Goal: Task Accomplishment & Management: Manage account settings

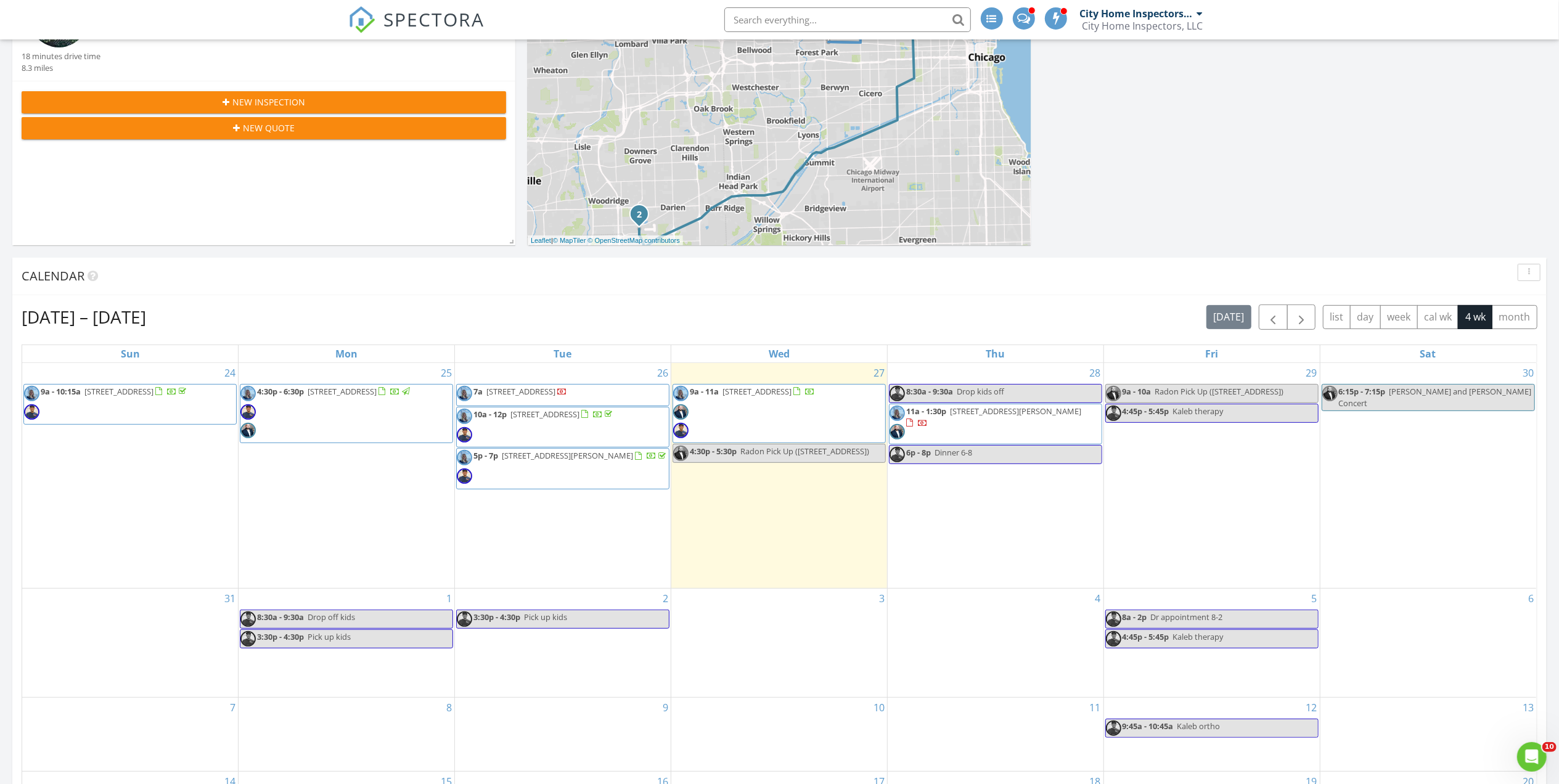
scroll to position [329, 0]
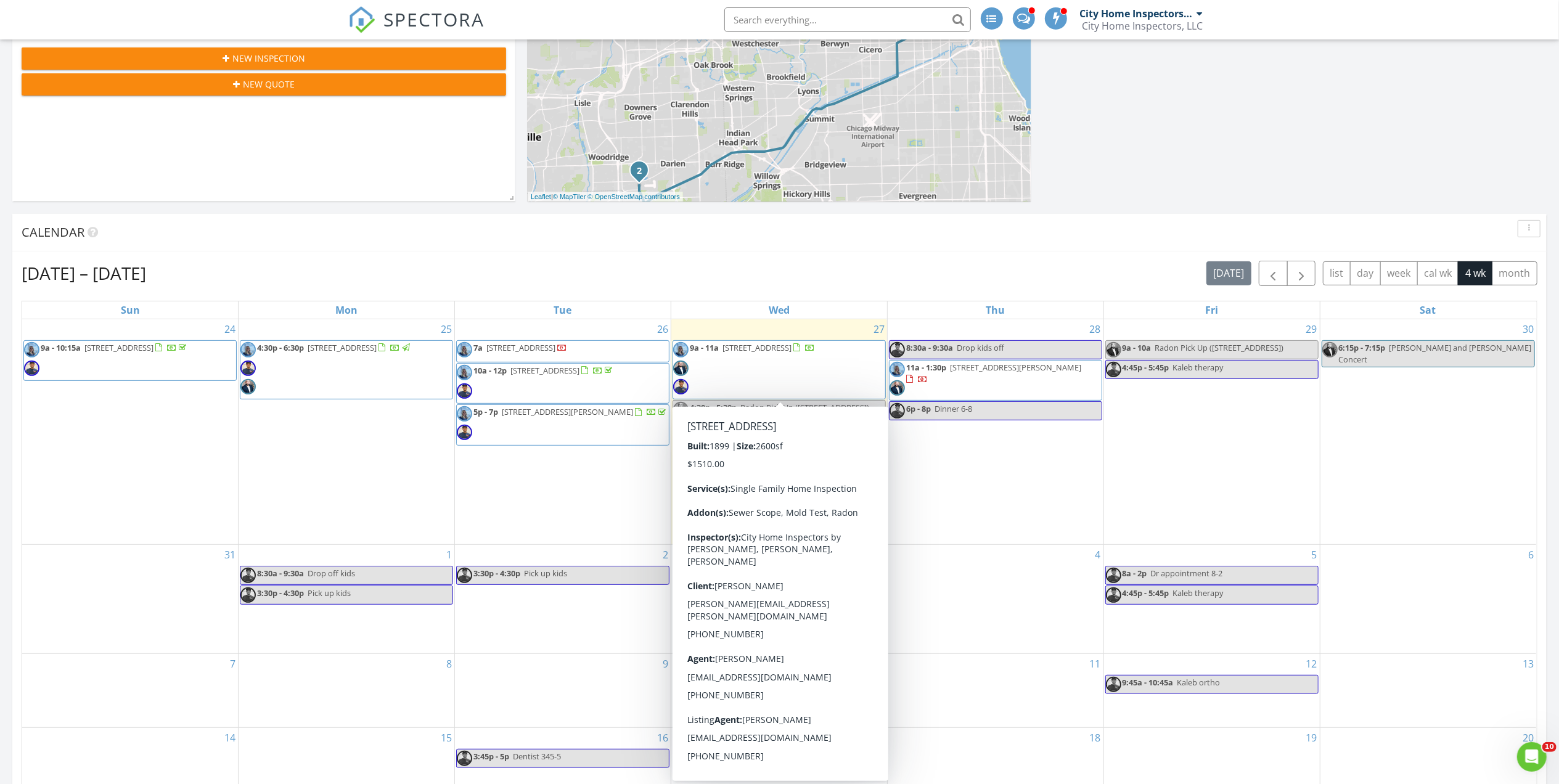
click at [726, 383] on span "9a - 11a 2835 N Francisco Ave, Chicago 60618" at bounding box center [744, 369] width 141 height 56
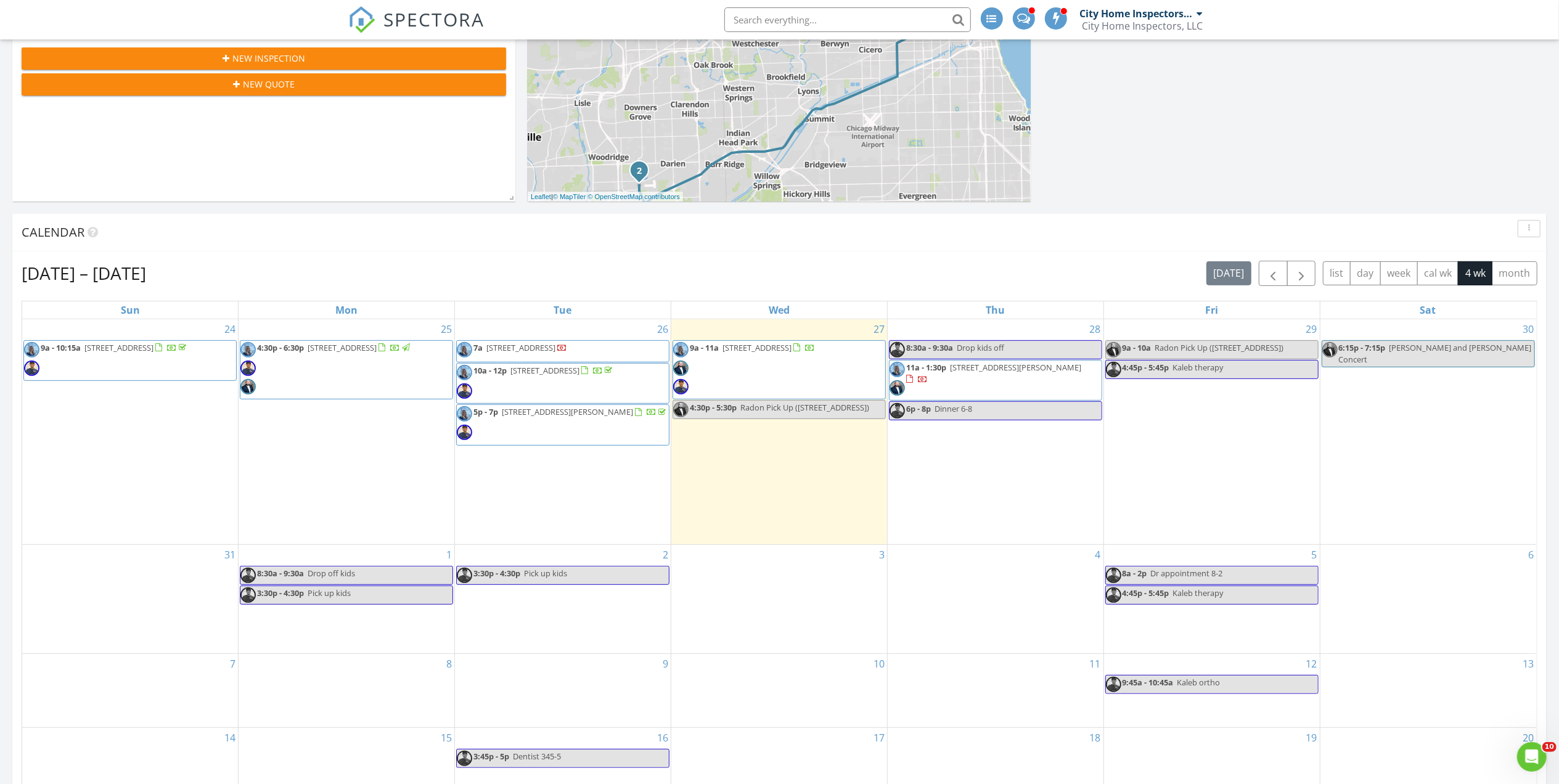
click at [743, 370] on span "9a - 11a 2835 N Francisco Ave, Chicago 60618" at bounding box center [744, 369] width 141 height 56
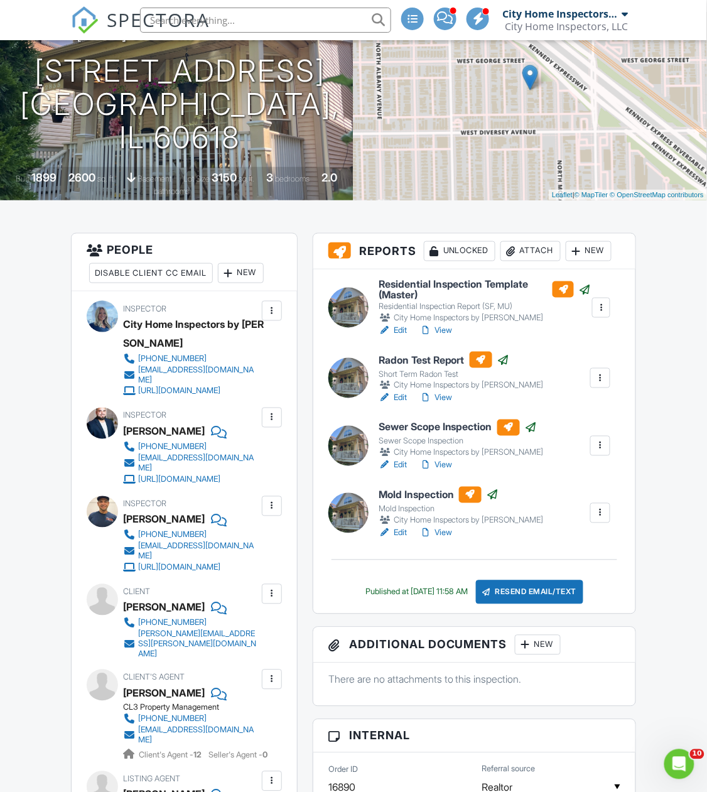
scroll to position [113, 0]
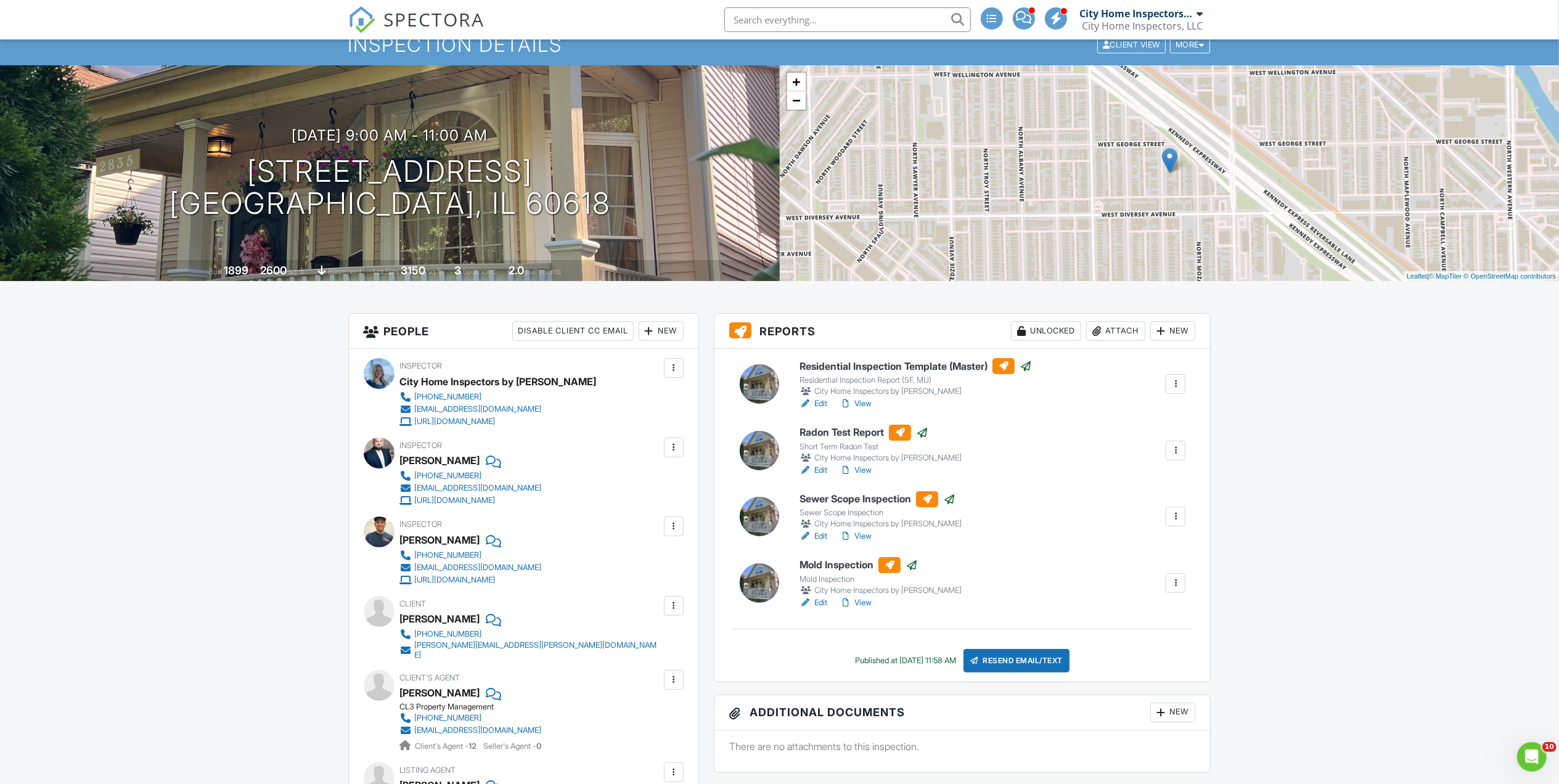
scroll to position [0, 0]
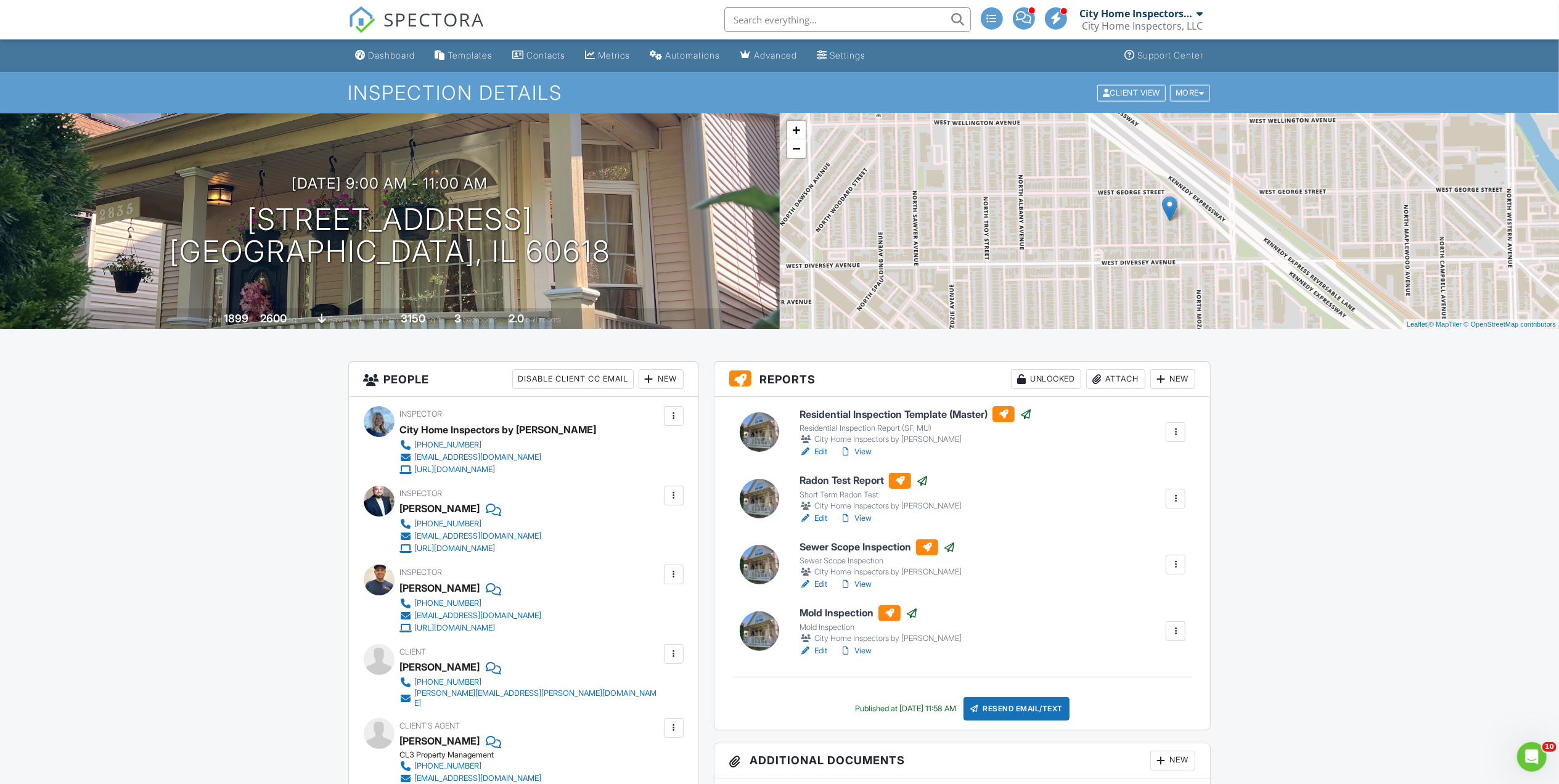
click at [440, 15] on span "SPECTORA" at bounding box center [434, 19] width 101 height 26
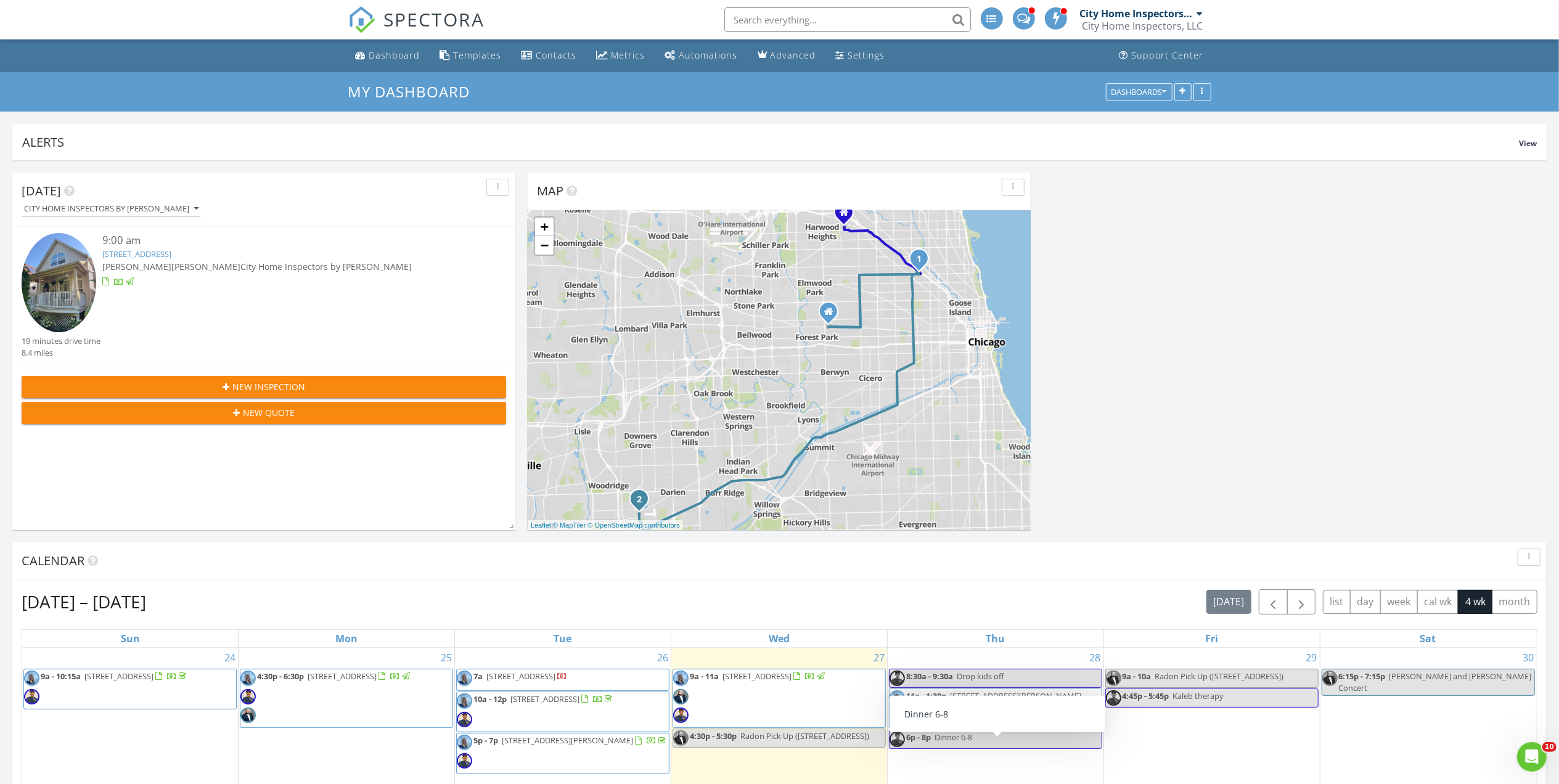
click at [807, 597] on div "Aug 24 – Sep 20, 2025 today list day week cal wk 4 wk month" at bounding box center [780, 601] width 1516 height 26
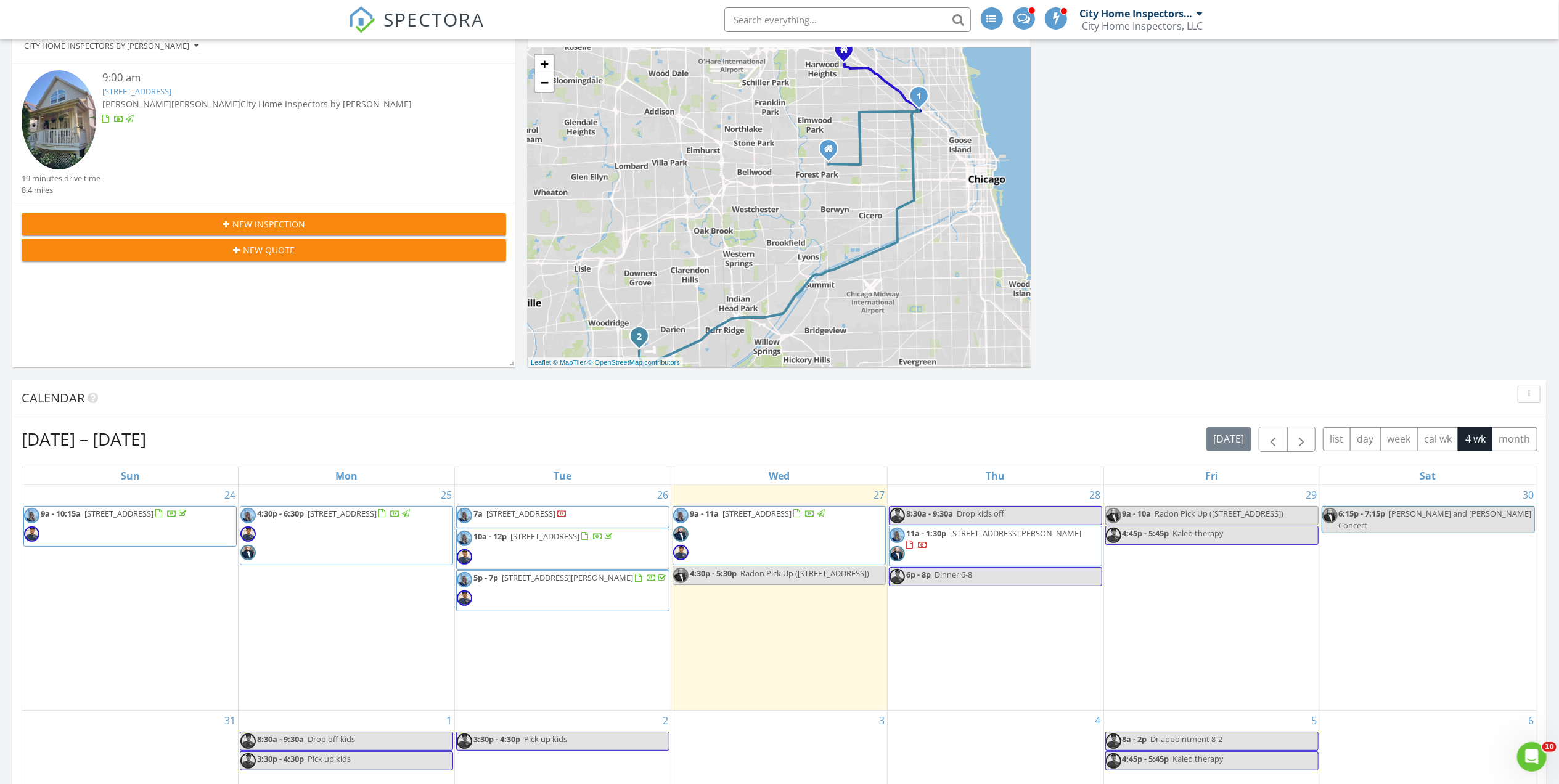
scroll to position [164, 0]
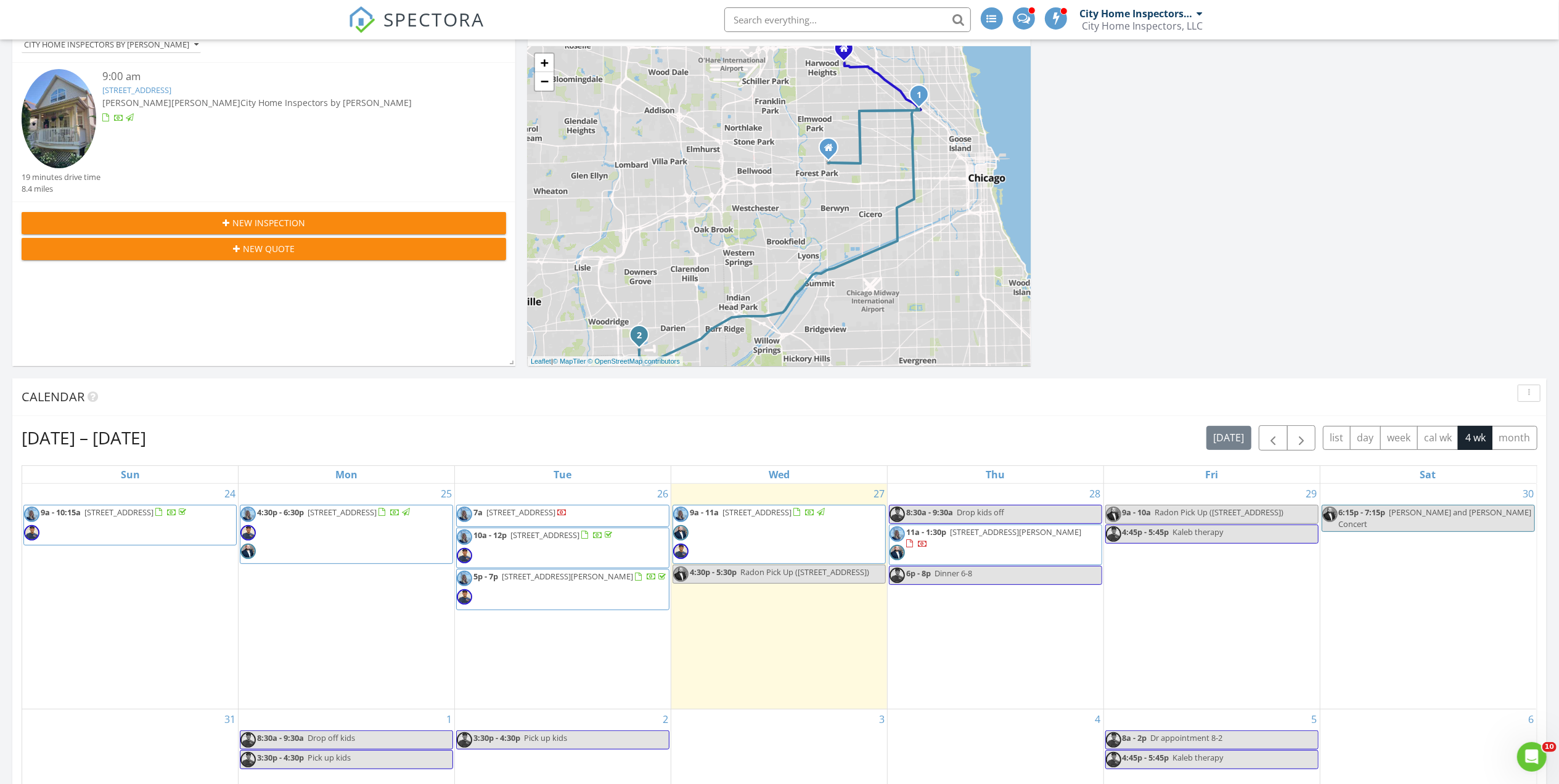
click at [989, 541] on span "11a - 1:30p 8123 S Vernon Ave, Chicago 60619" at bounding box center [995, 545] width 212 height 37
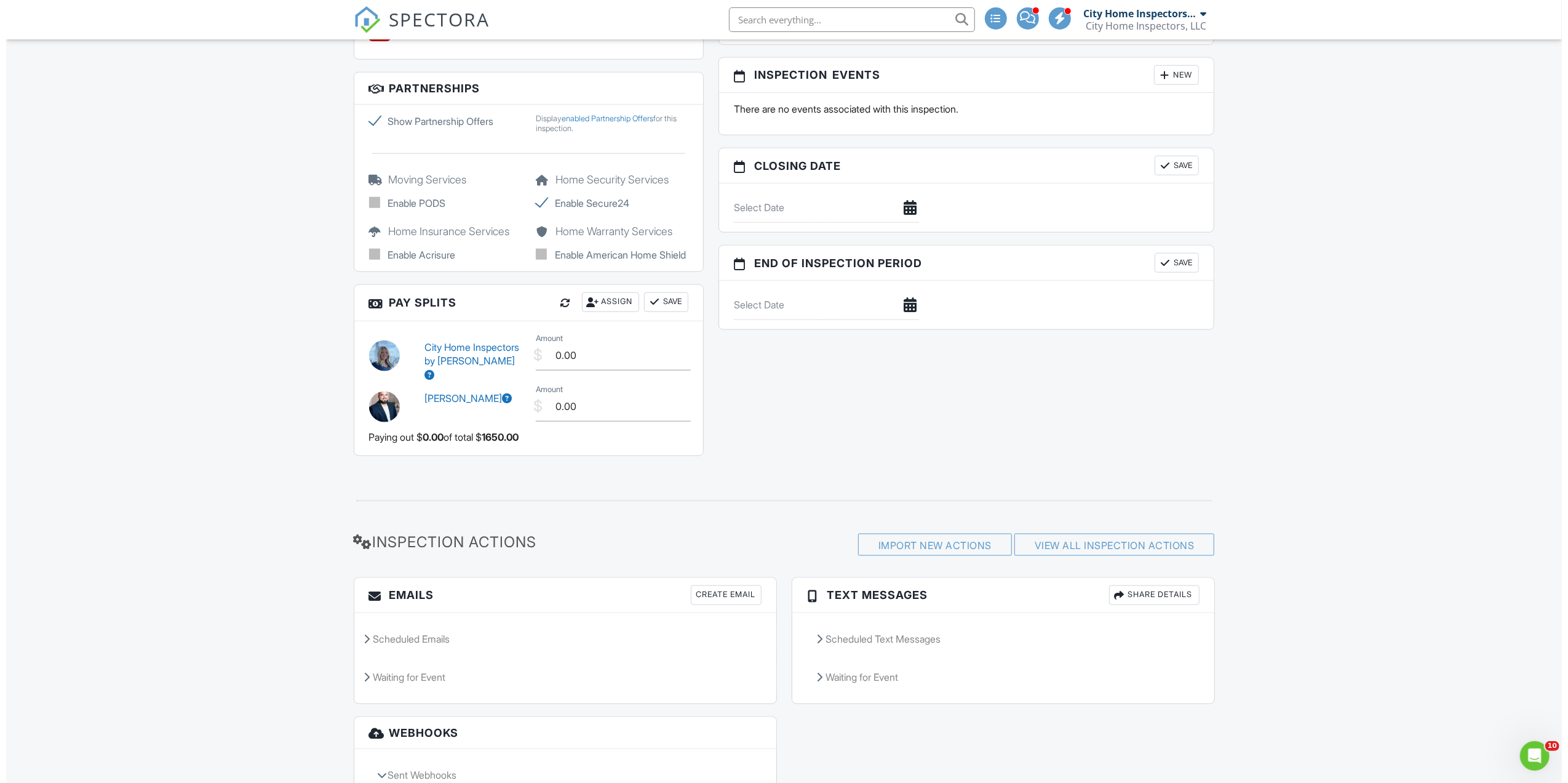
scroll to position [1428, 0]
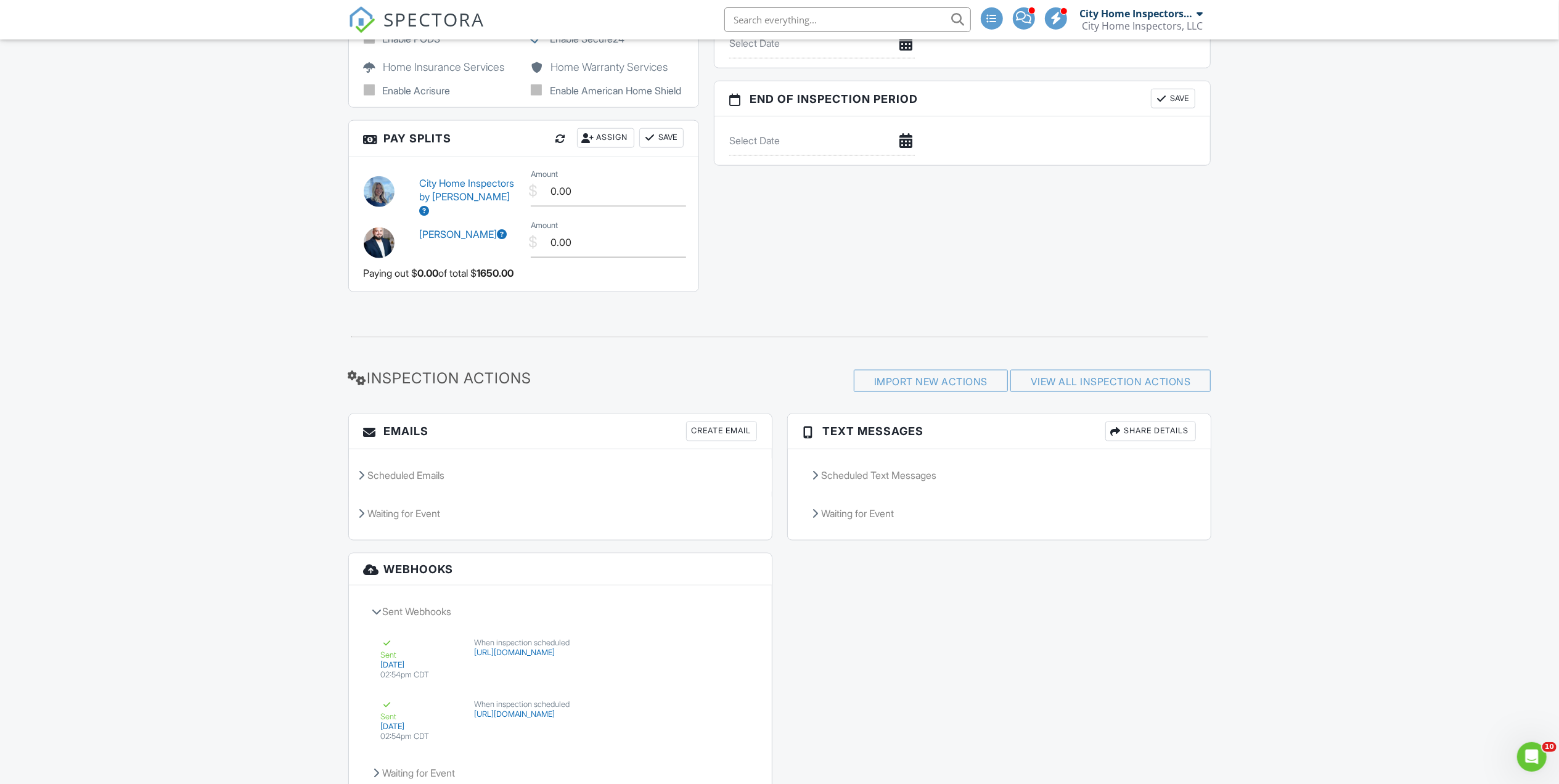
click at [719, 441] on div "Create Email" at bounding box center [722, 431] width 71 height 20
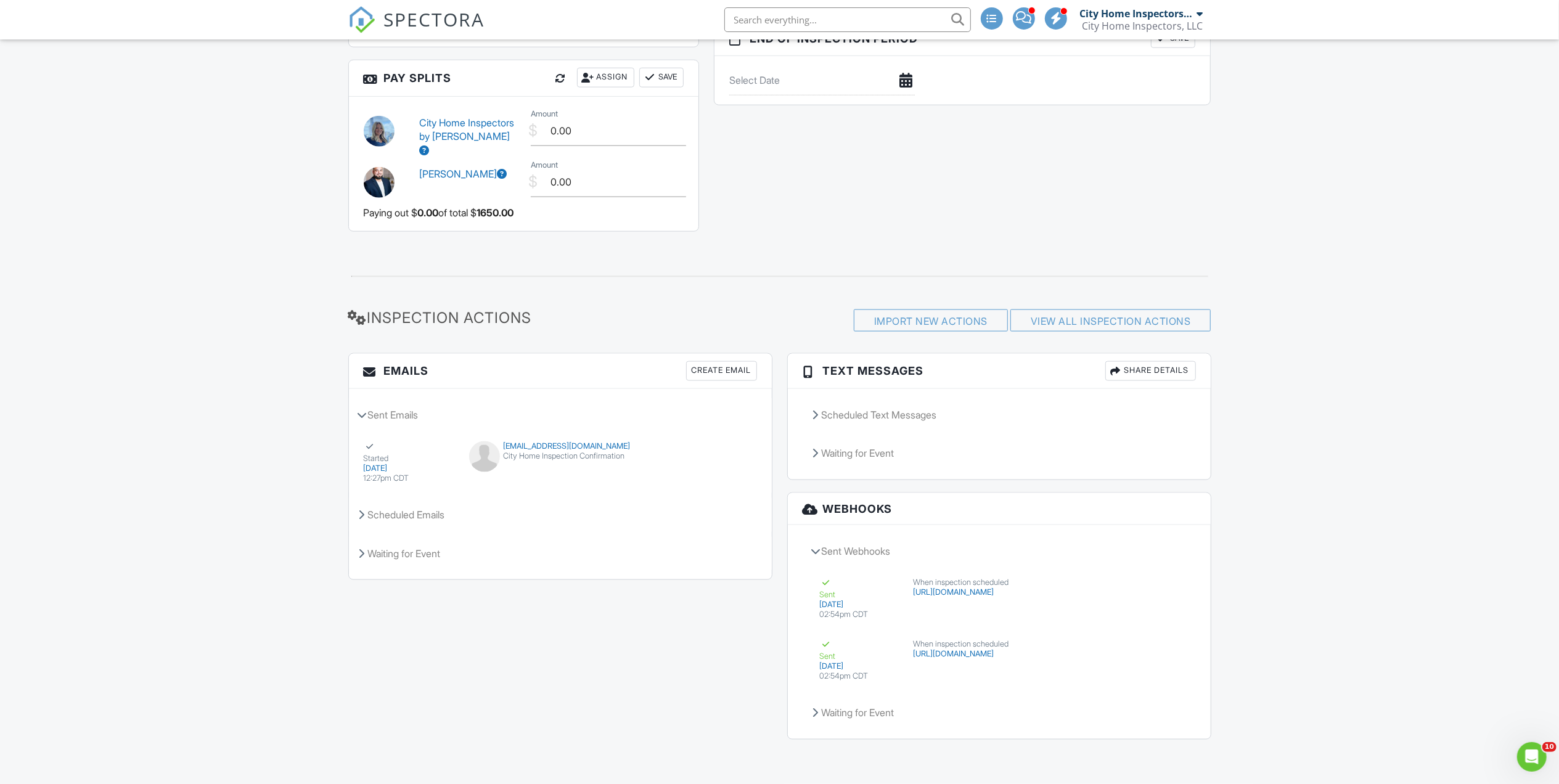
scroll to position [1512, 0]
click at [718, 377] on div "Create Email" at bounding box center [722, 371] width 71 height 20
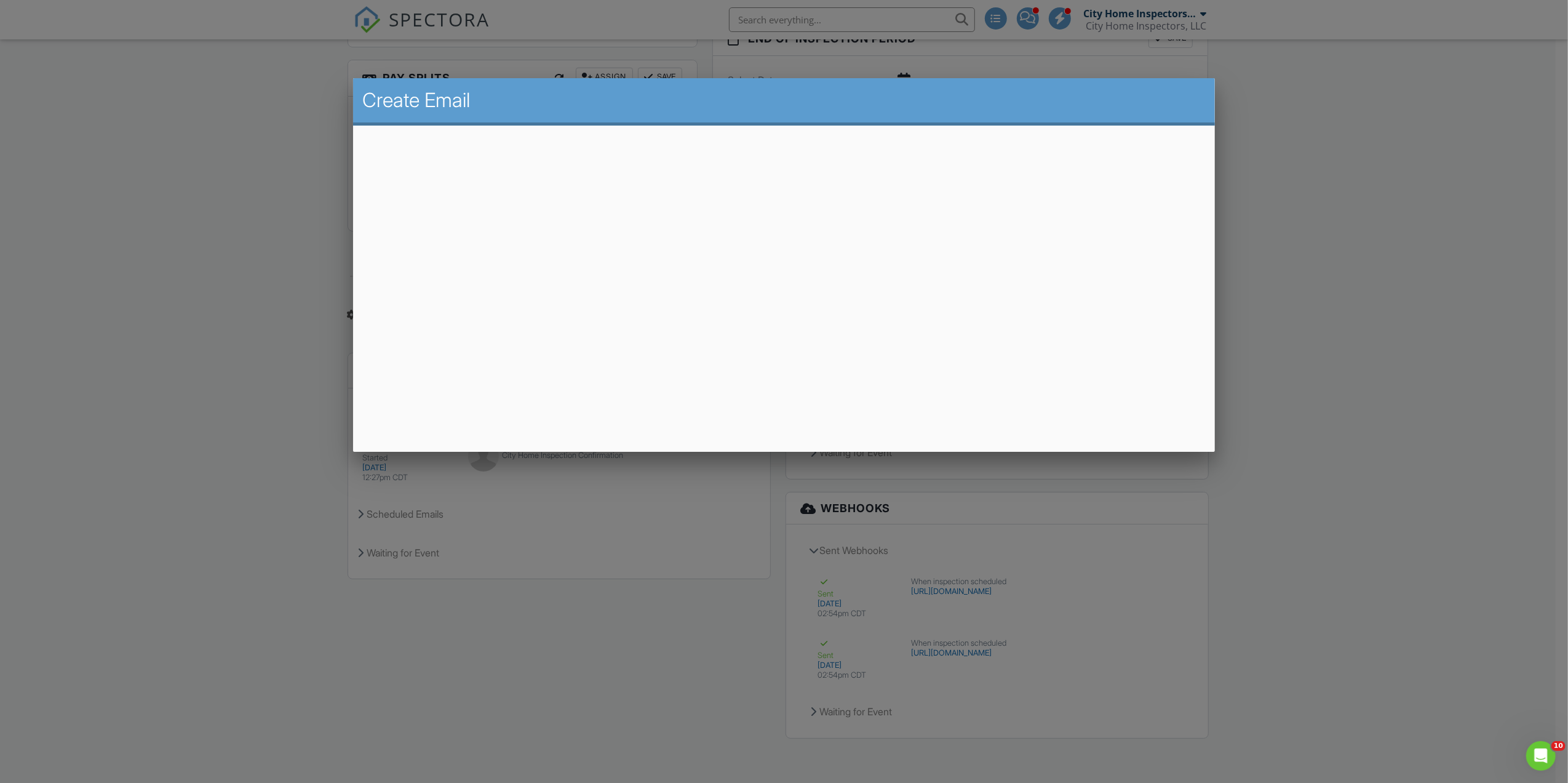
click at [179, 366] on div at bounding box center [784, 427] width 1568 height 978
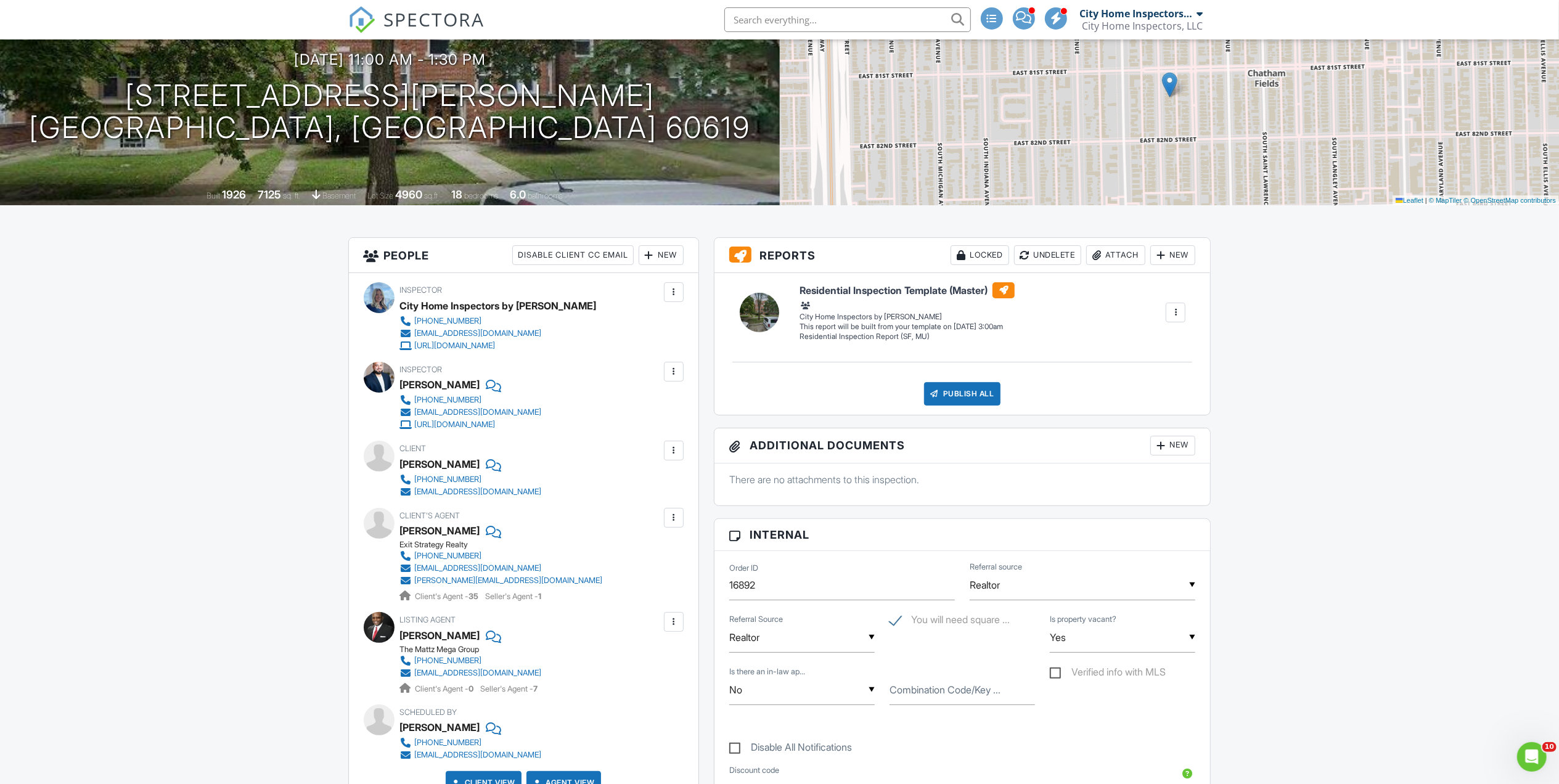
scroll to position [33, 0]
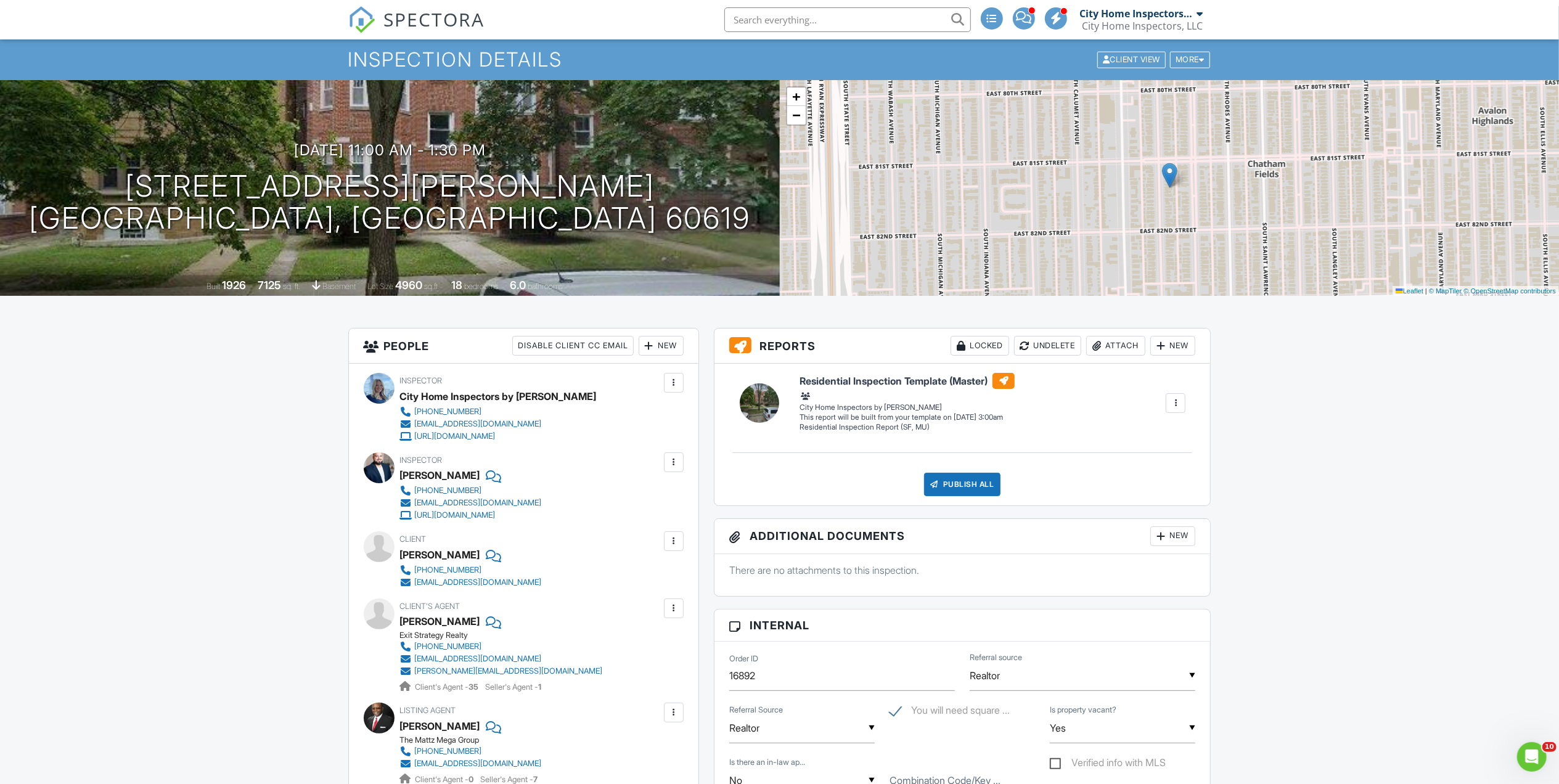
click at [670, 536] on div at bounding box center [673, 541] width 13 height 13
click at [643, 578] on li "Edit" at bounding box center [645, 578] width 63 height 30
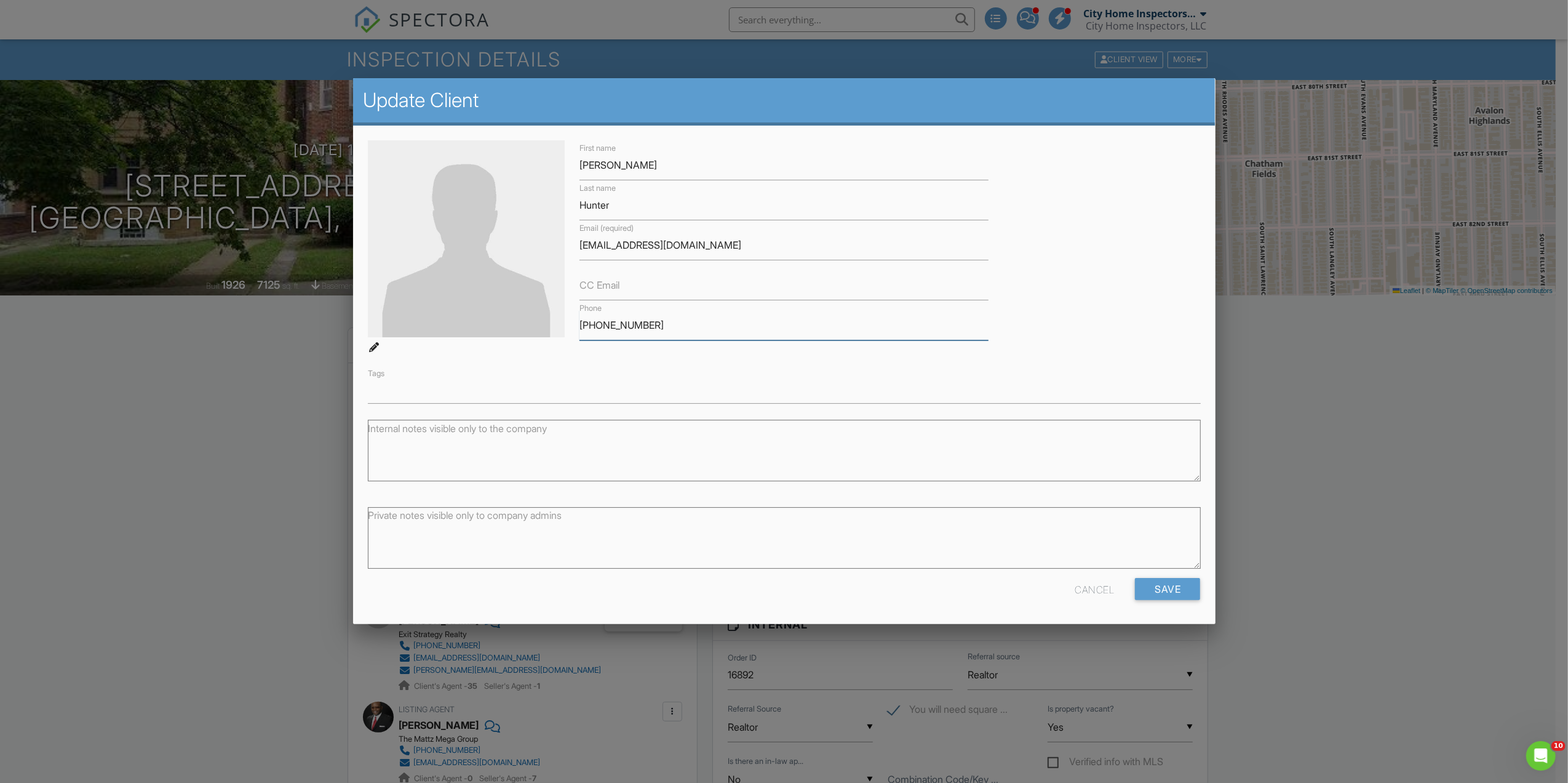
drag, startPoint x: 630, startPoint y: 330, endPoint x: 591, endPoint y: 318, distance: 40.8
click at [574, 318] on div "Phone 215-833-9070" at bounding box center [784, 319] width 424 height 40
click at [1354, 417] on div at bounding box center [784, 427] width 1568 height 978
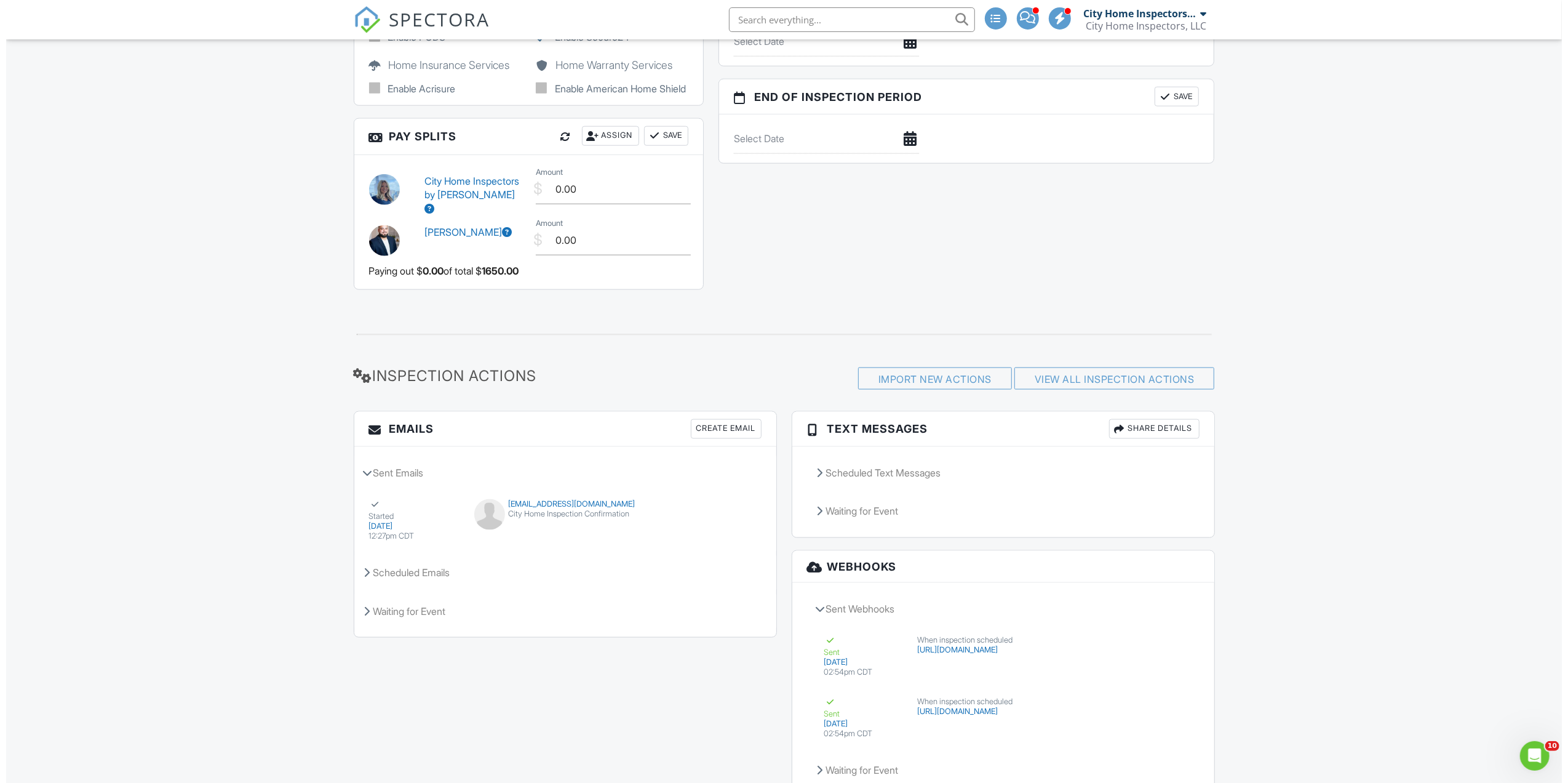
scroll to position [1510, 0]
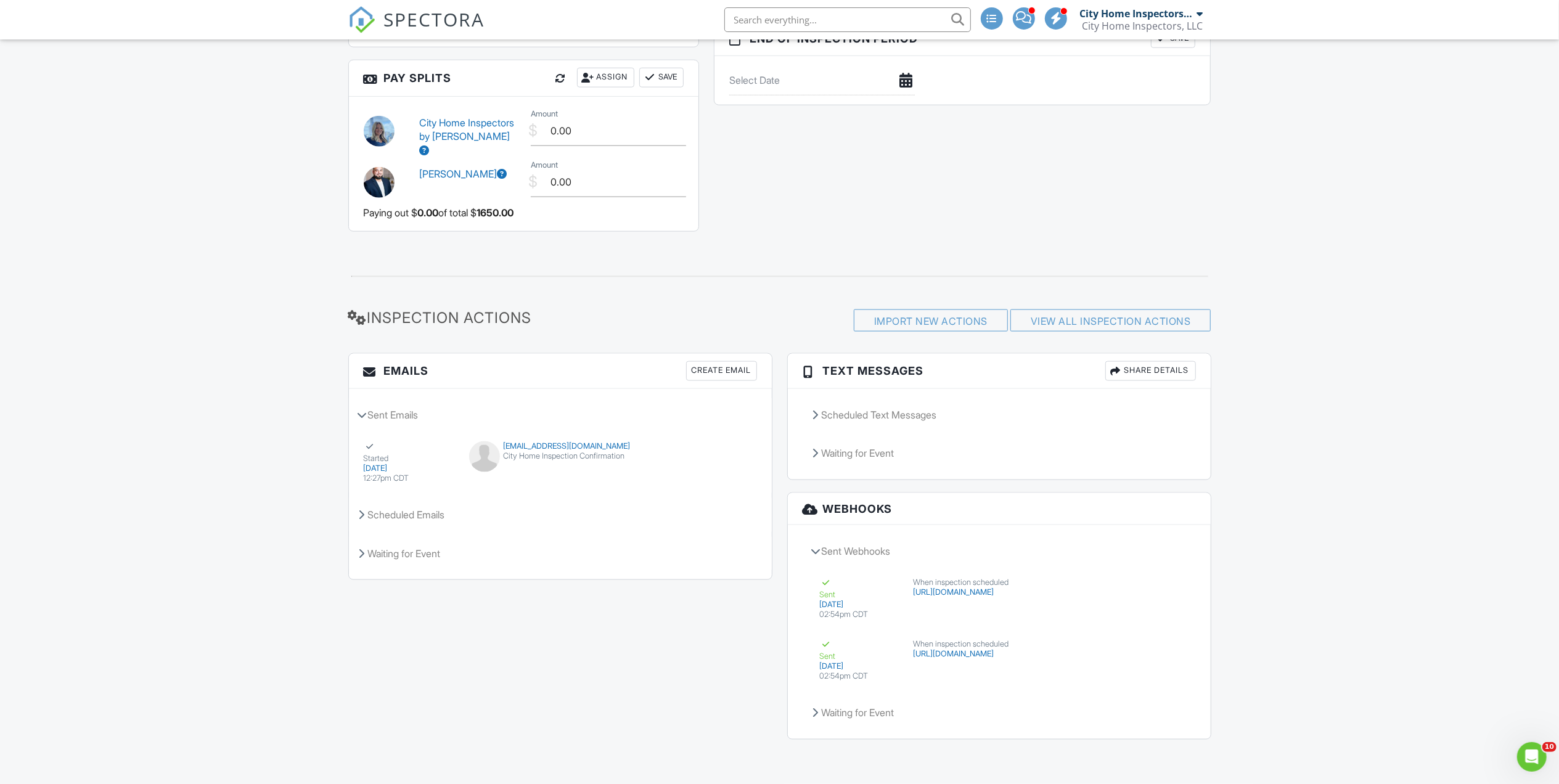
click at [1159, 365] on div "Share Details" at bounding box center [1151, 371] width 90 height 20
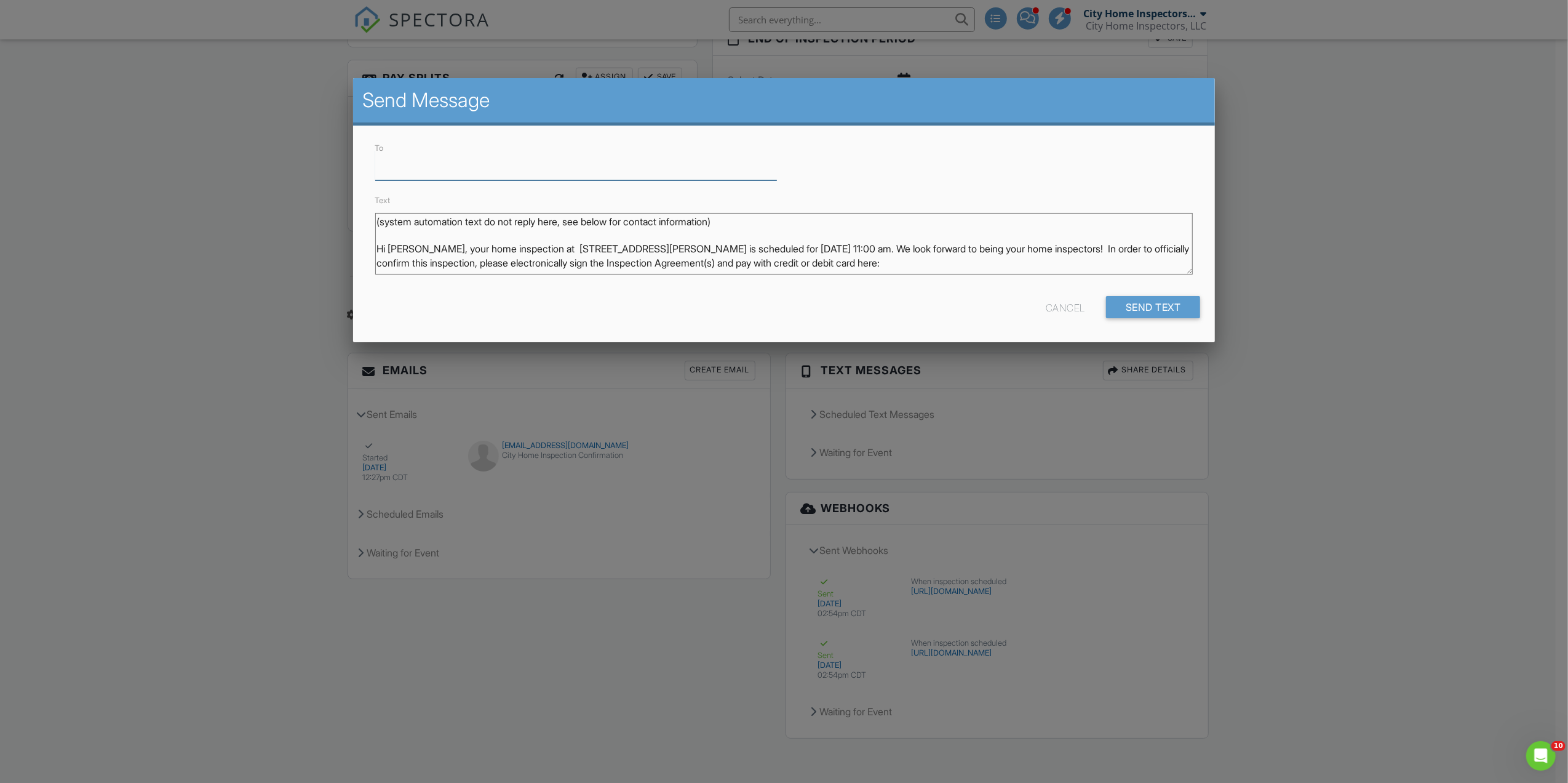
paste input "[PHONE_NUMBER]"
type input "[PHONE_NUMBER]"
click at [1143, 308] on div "Send Text" at bounding box center [1153, 307] width 95 height 23
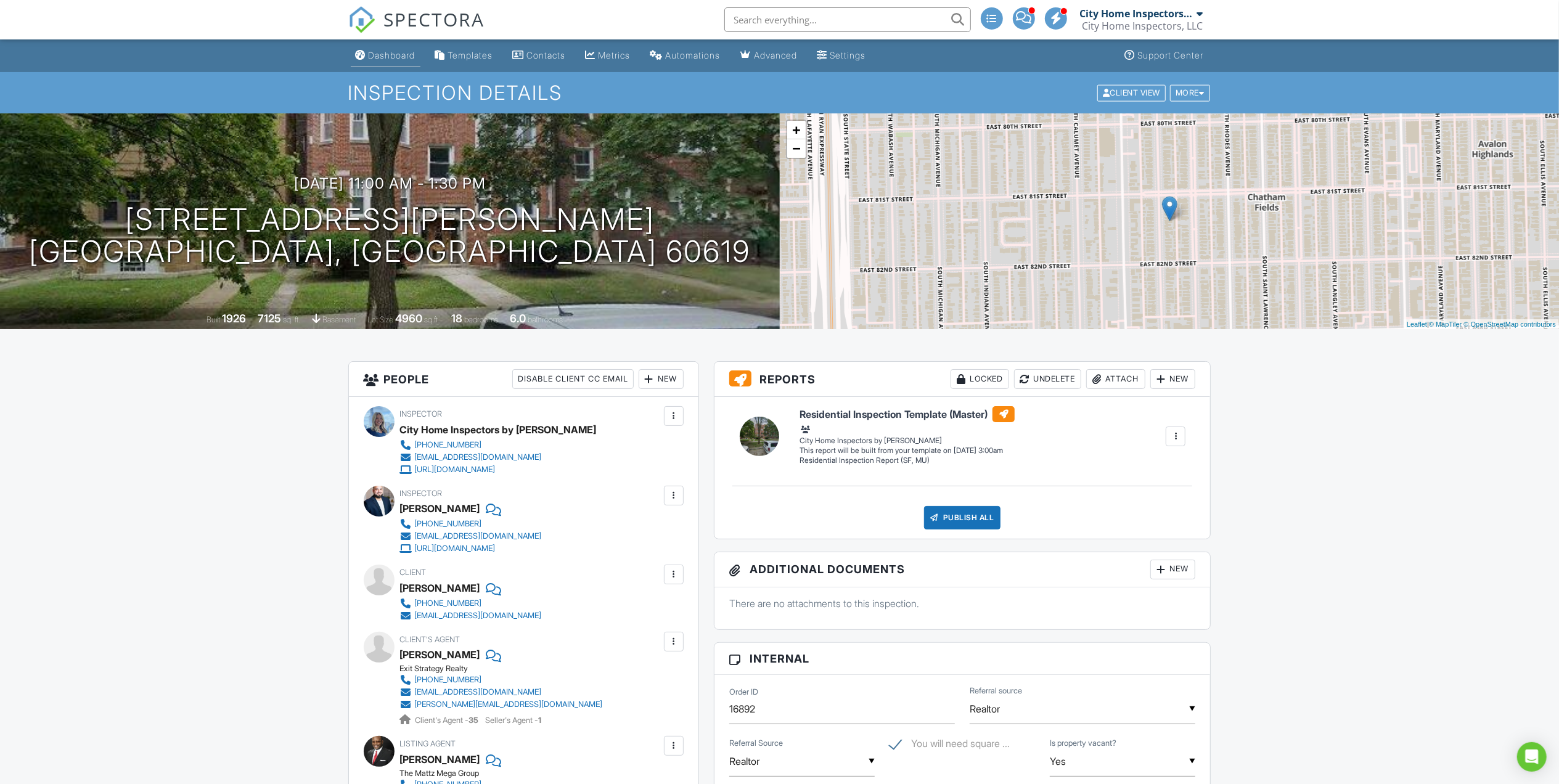
click at [394, 53] on div "Dashboard" at bounding box center [392, 55] width 47 height 11
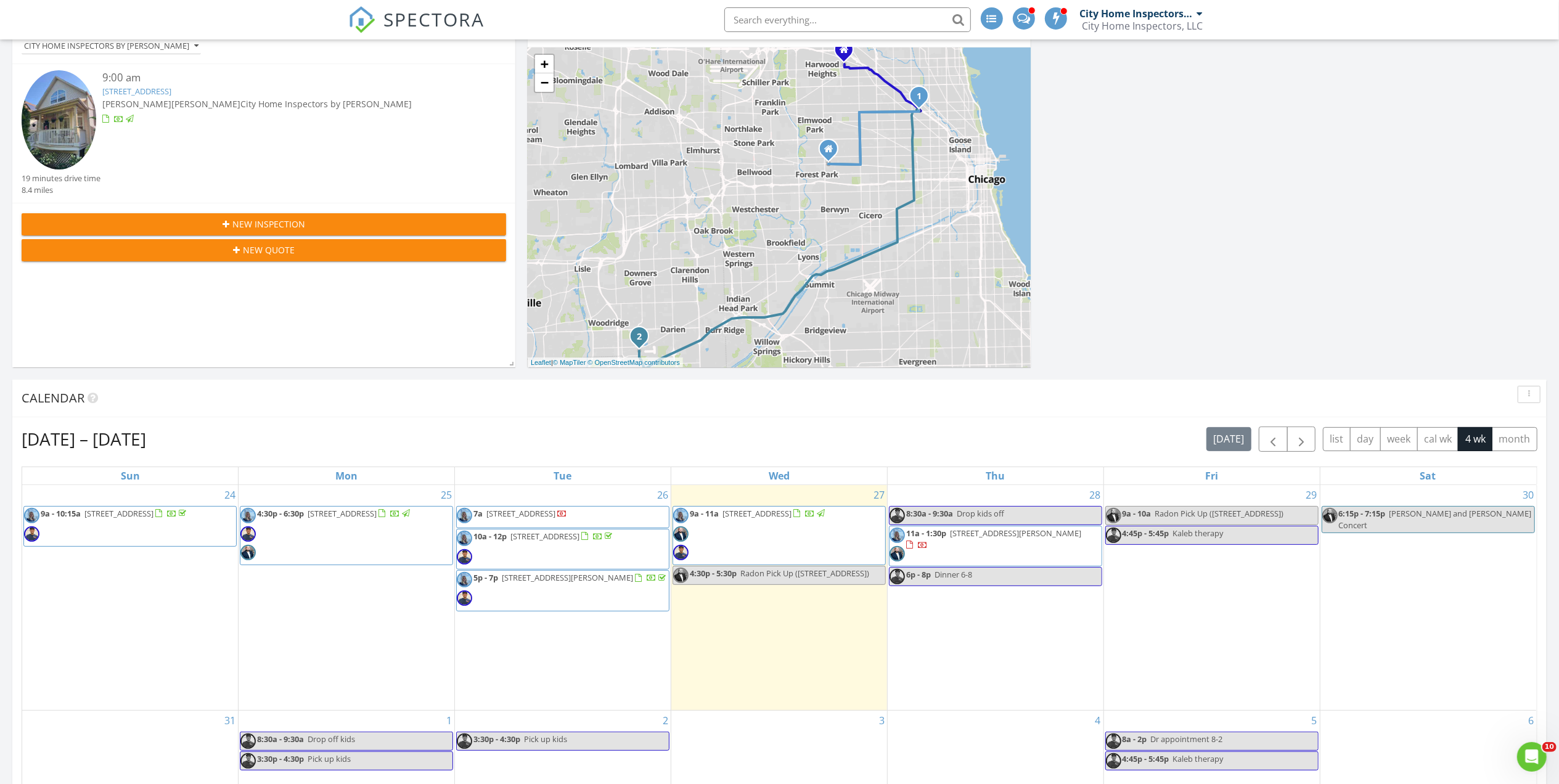
scroll to position [164, 0]
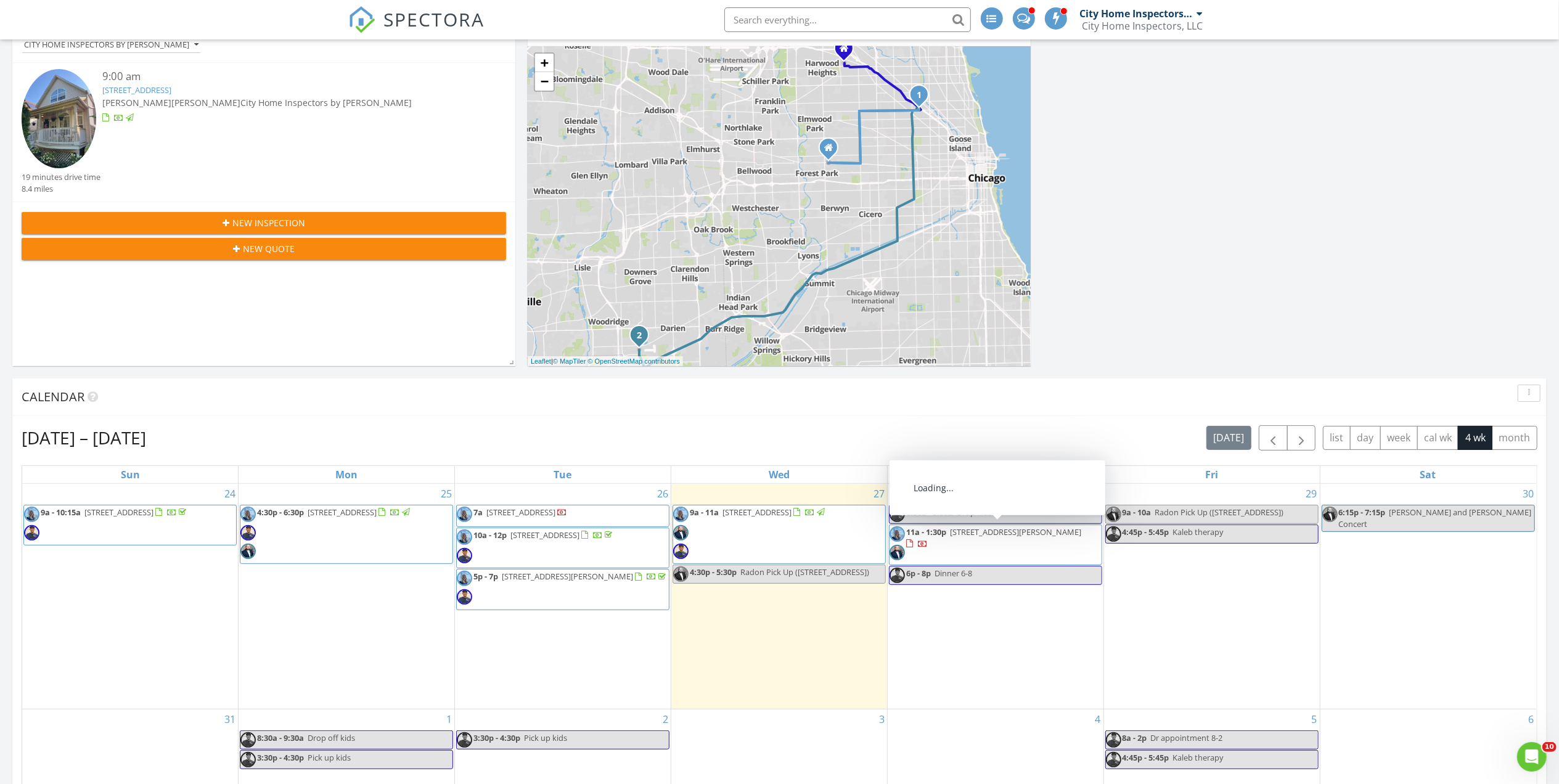
drag, startPoint x: 1051, startPoint y: 565, endPoint x: 1037, endPoint y: 555, distance: 17.2
click at [1037, 555] on span "11a - 1:30p [STREET_ADDRESS][PERSON_NAME]" at bounding box center [995, 545] width 212 height 37
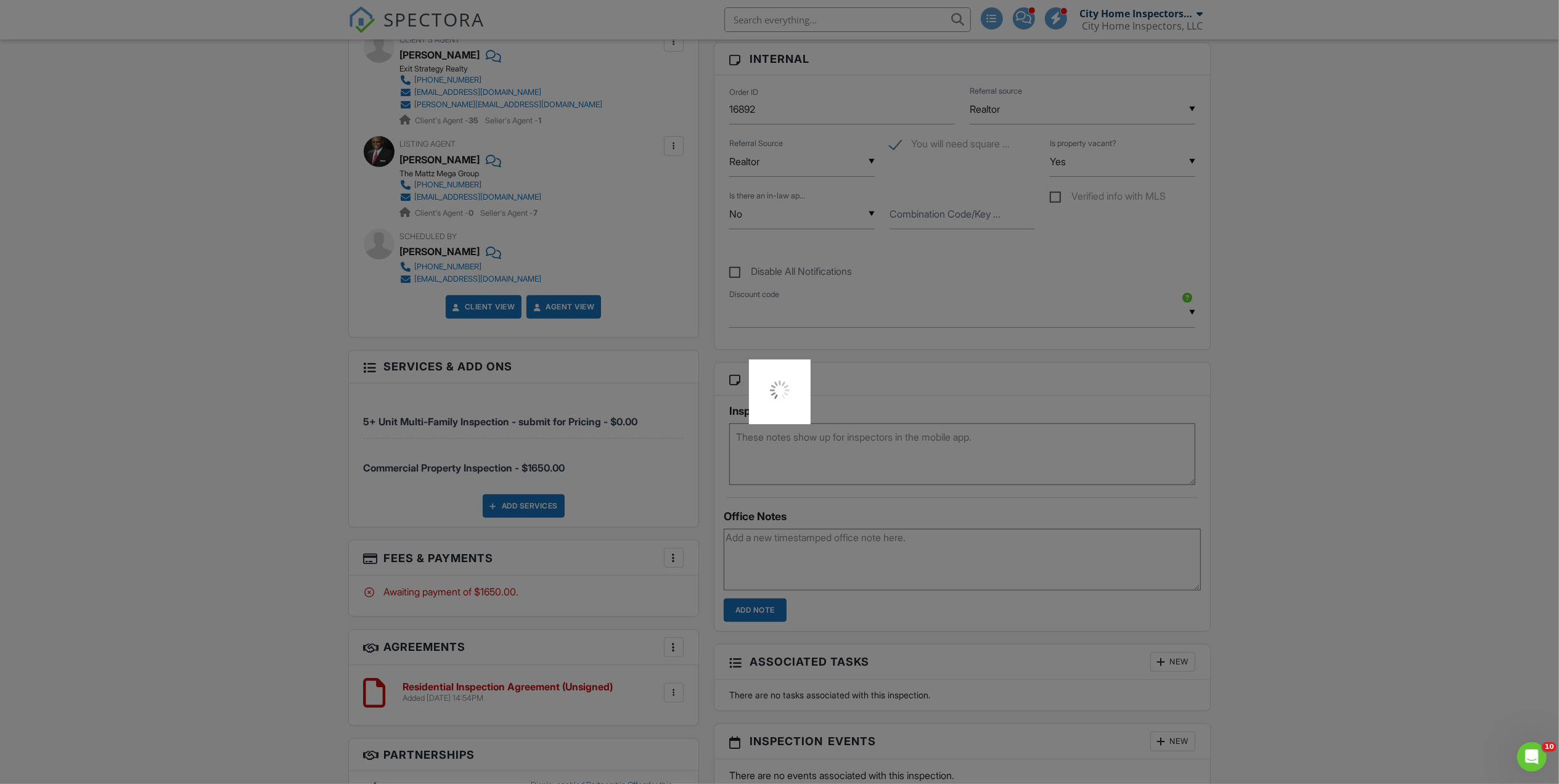
scroll to position [656, 0]
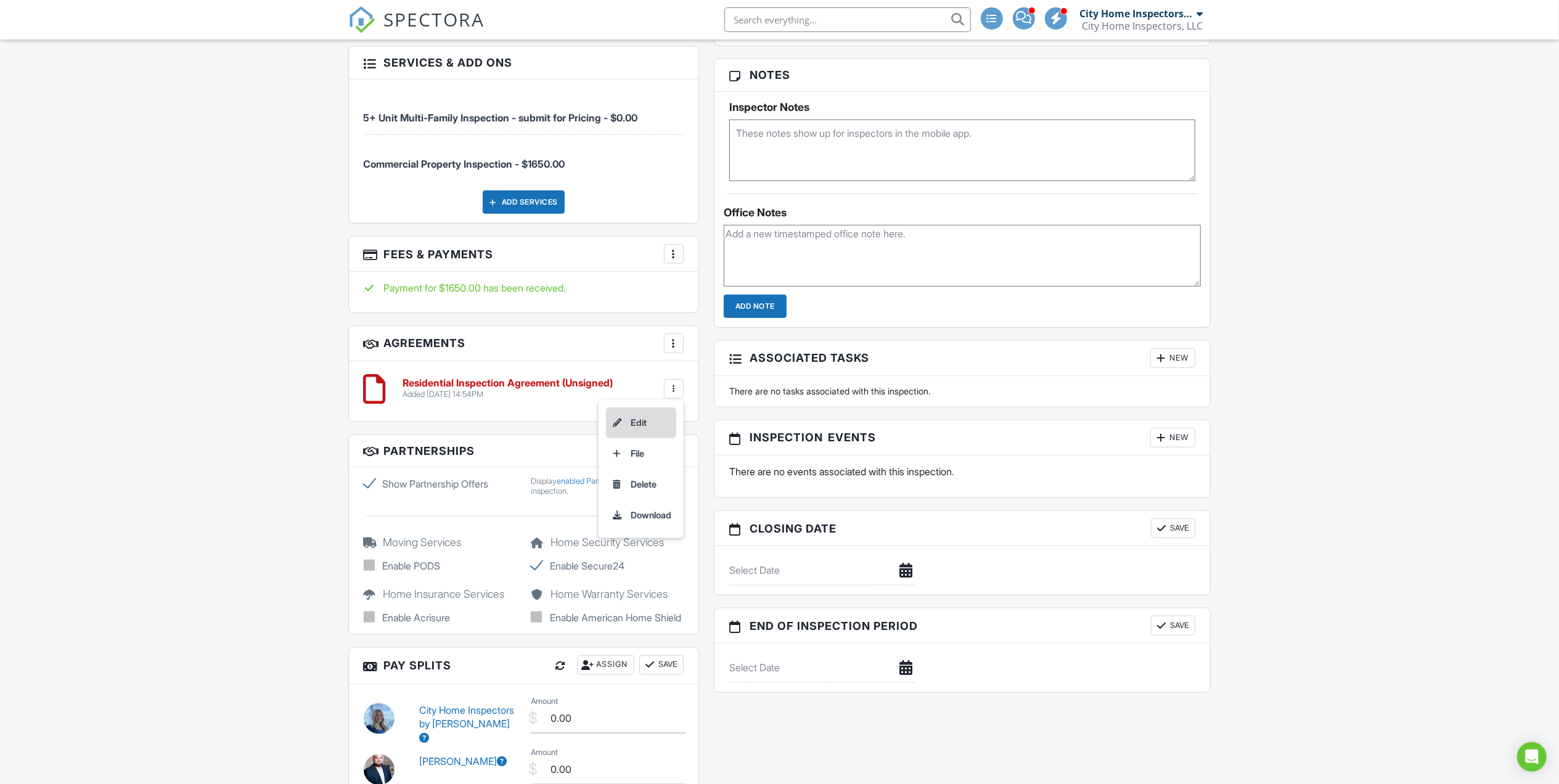
click at [626, 425] on li "Edit" at bounding box center [641, 422] width 71 height 30
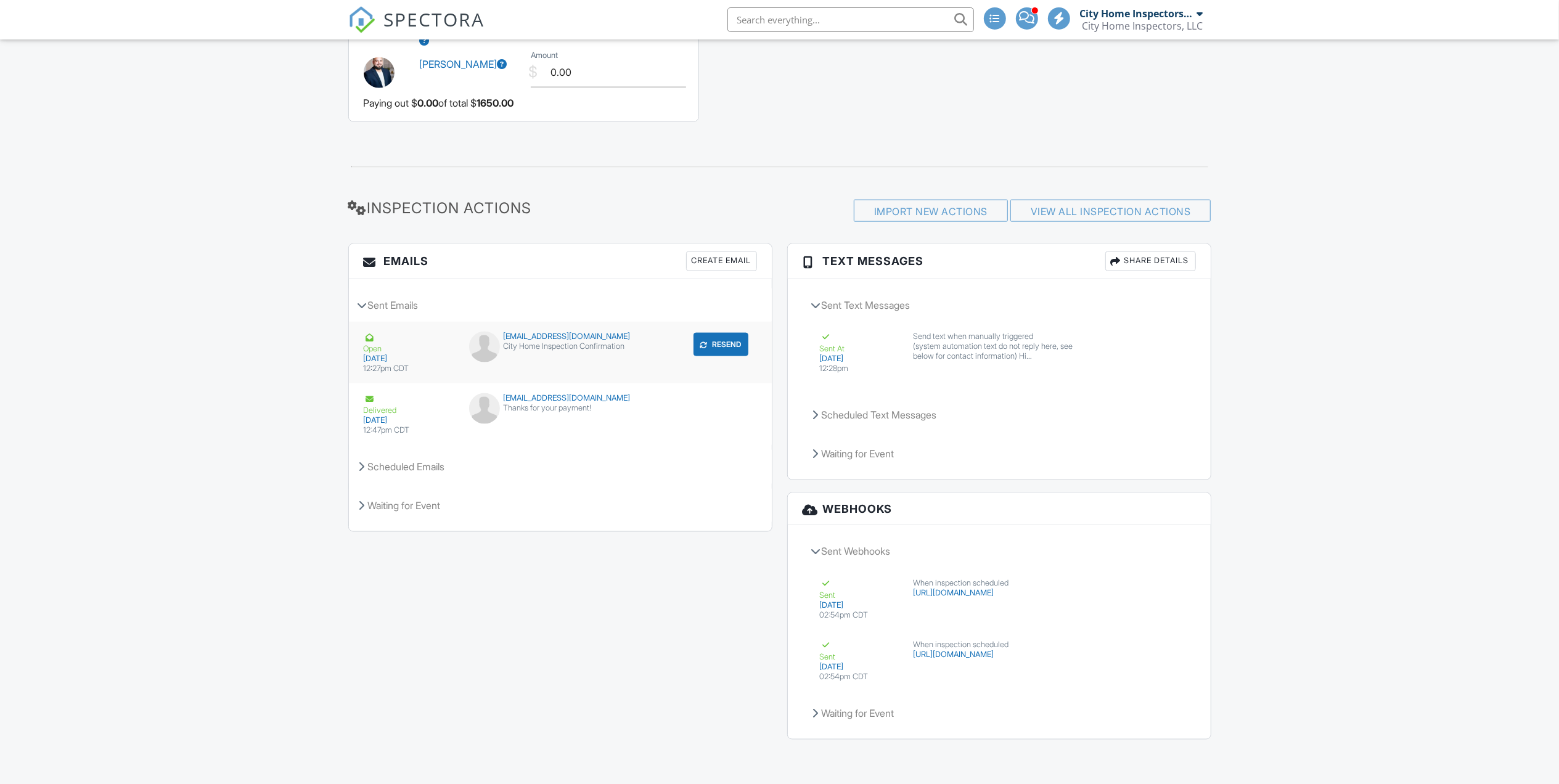
click at [597, 341] on div "City Home Inspection Confirmation" at bounding box center [560, 346] width 182 height 10
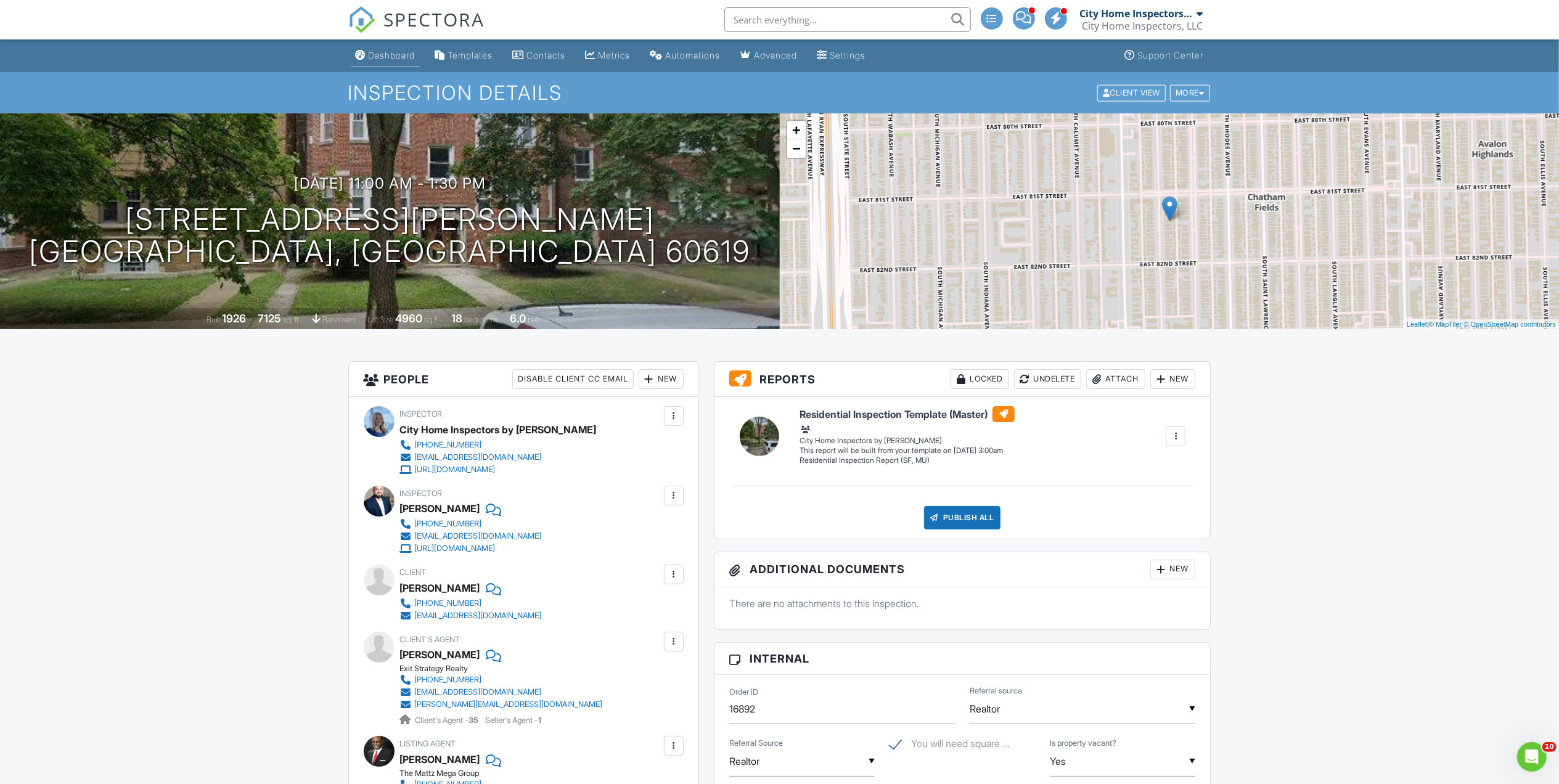
click at [392, 57] on div "Dashboard" at bounding box center [392, 55] width 47 height 11
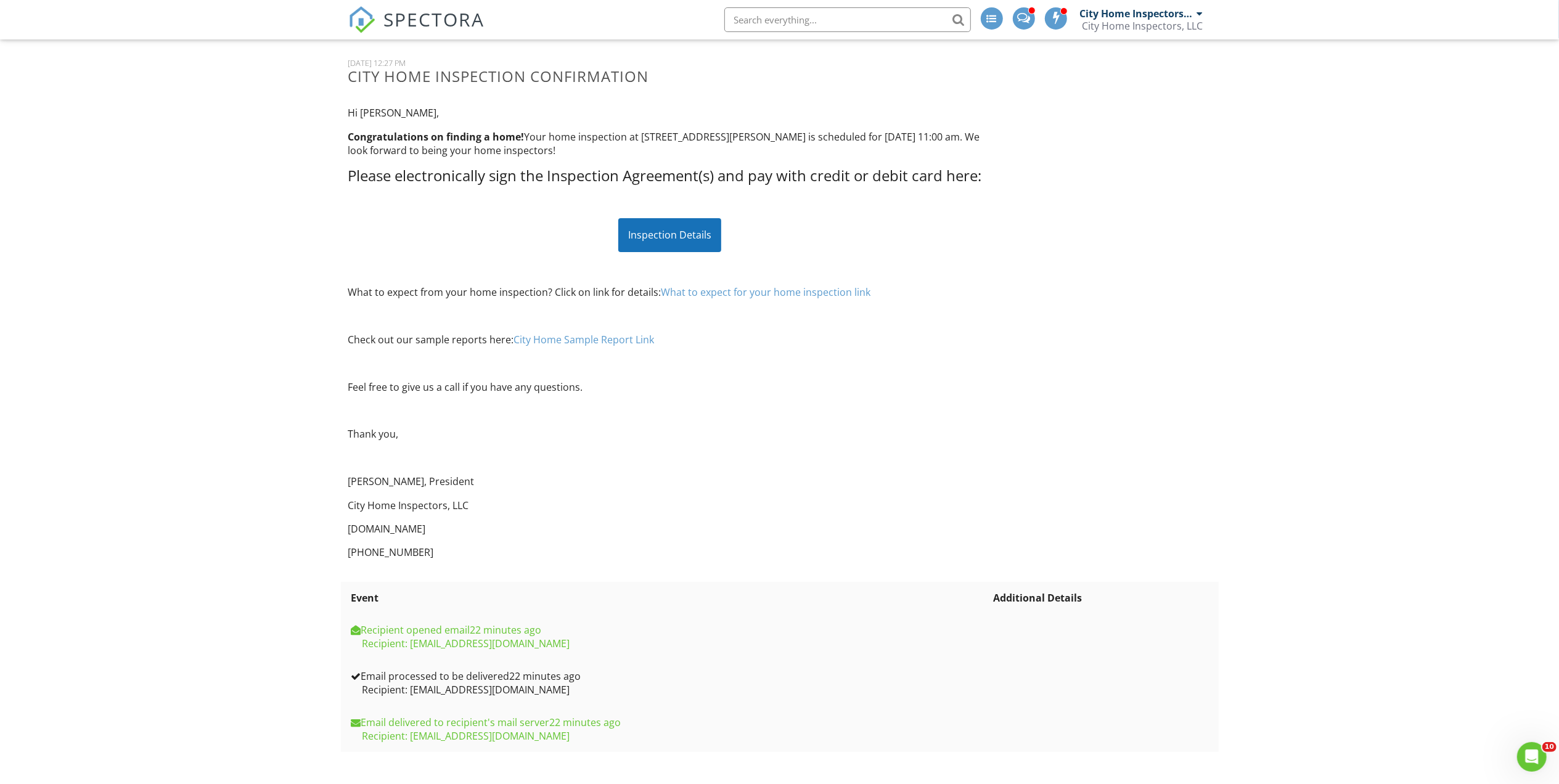
click at [640, 252] on div "Hi Richard, Congratulations on finding a home! Your home inspection at 8123 S V…" at bounding box center [670, 333] width 658 height 473
click at [640, 235] on div "Inspection Details" at bounding box center [670, 235] width 103 height 33
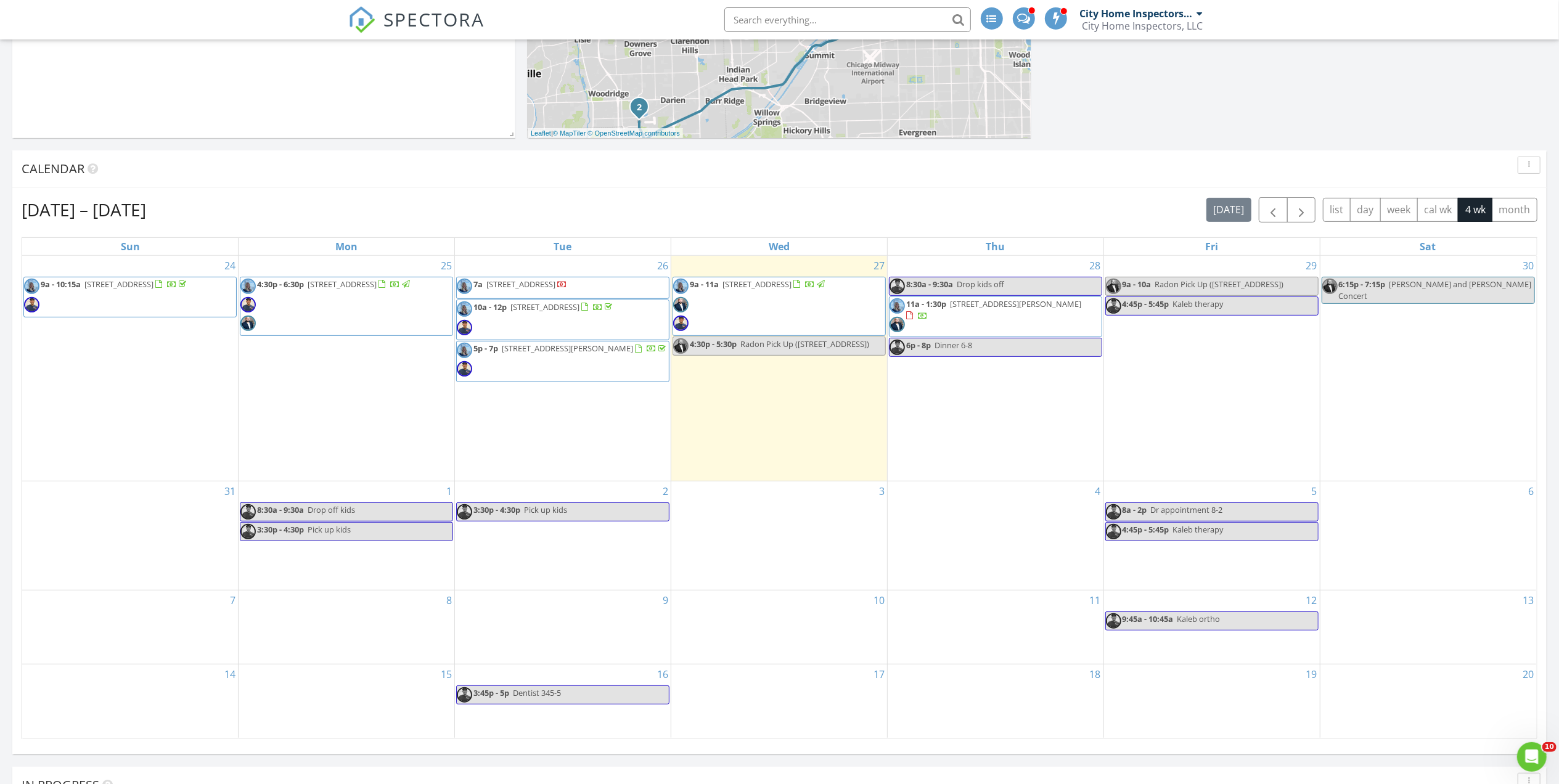
scroll to position [410, 0]
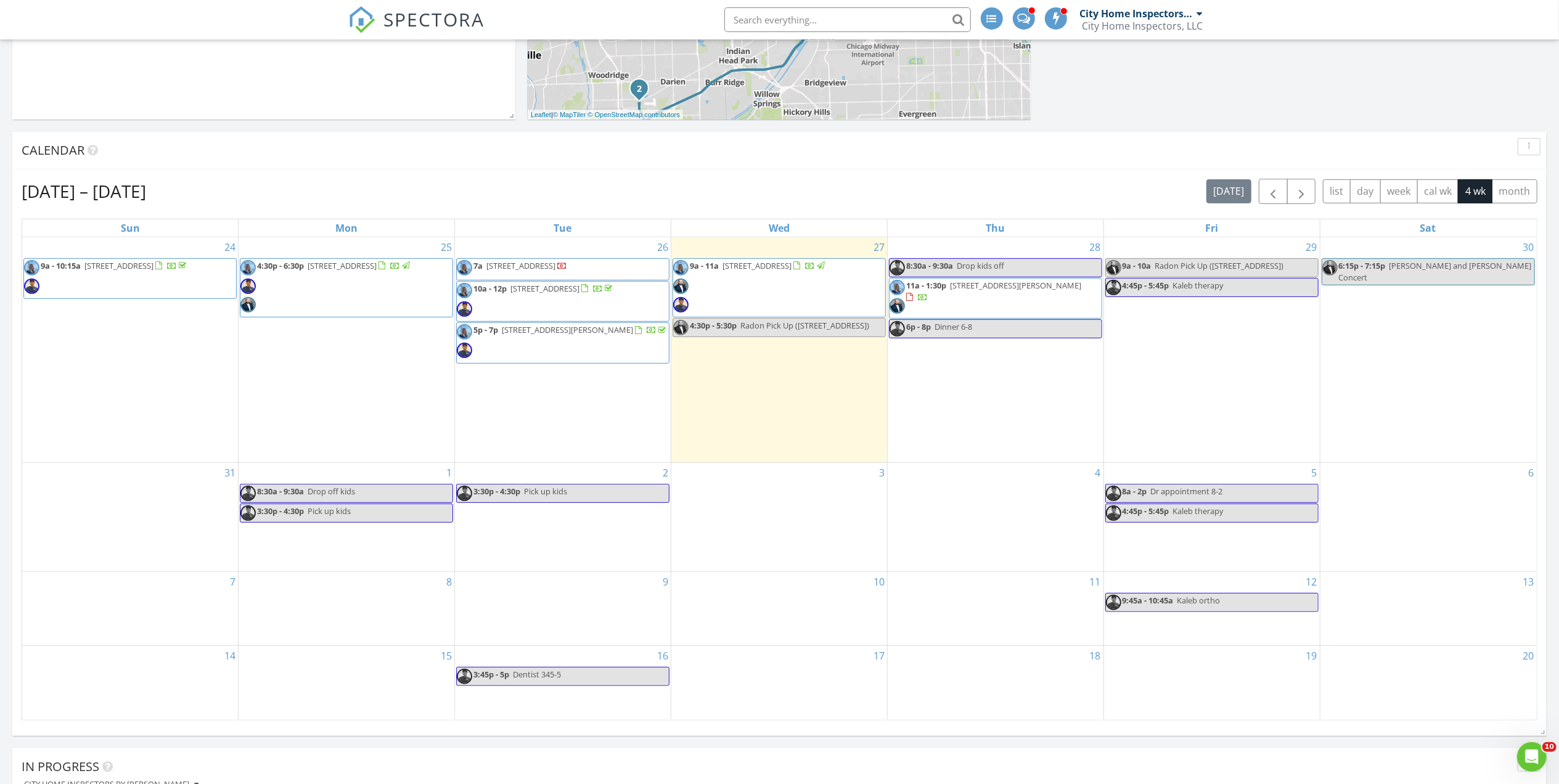
click at [956, 302] on span "11a - 1:30p 8123 S Vernon Ave, Chicago 60619" at bounding box center [995, 298] width 212 height 37
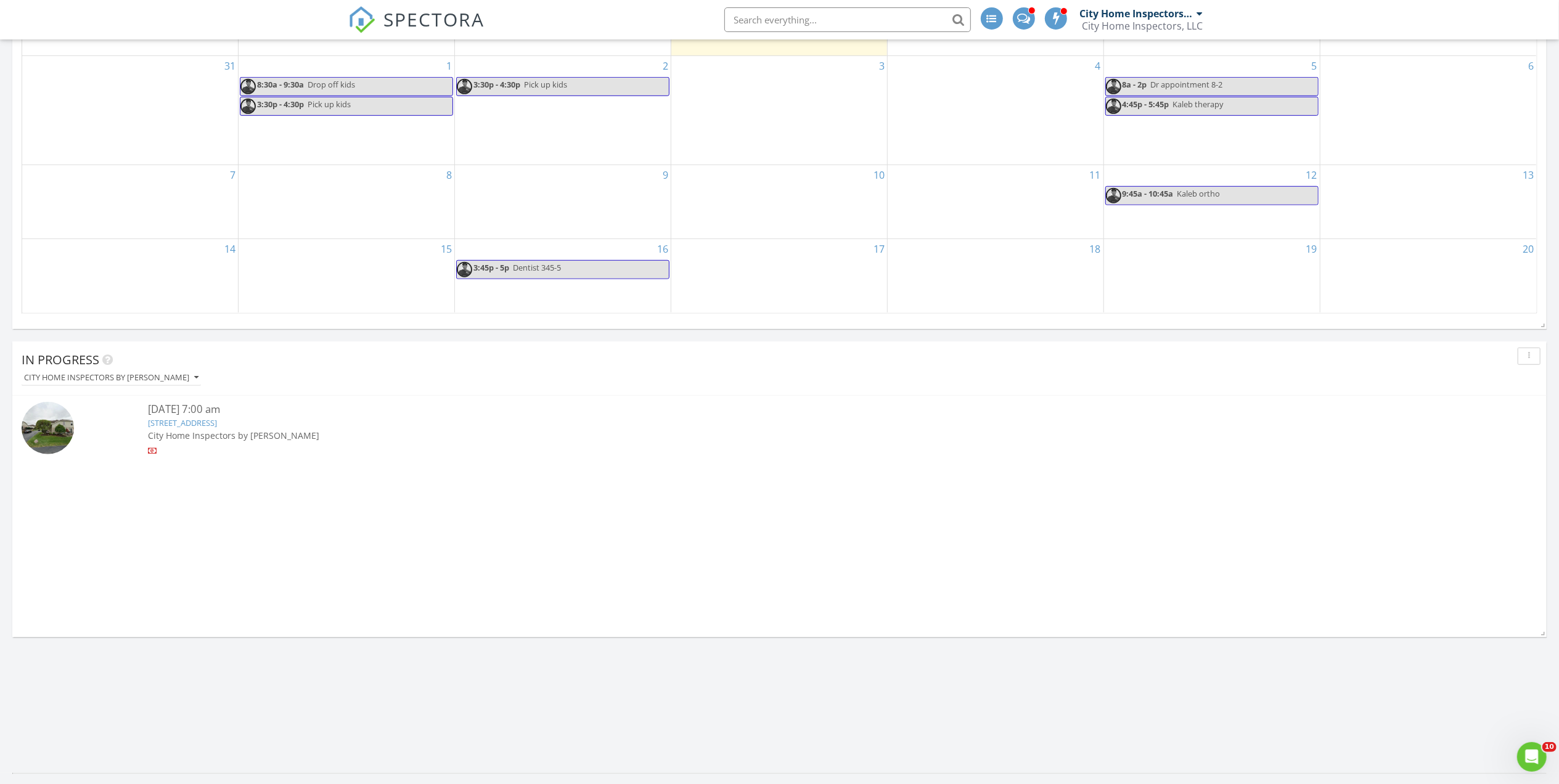
scroll to position [821, 0]
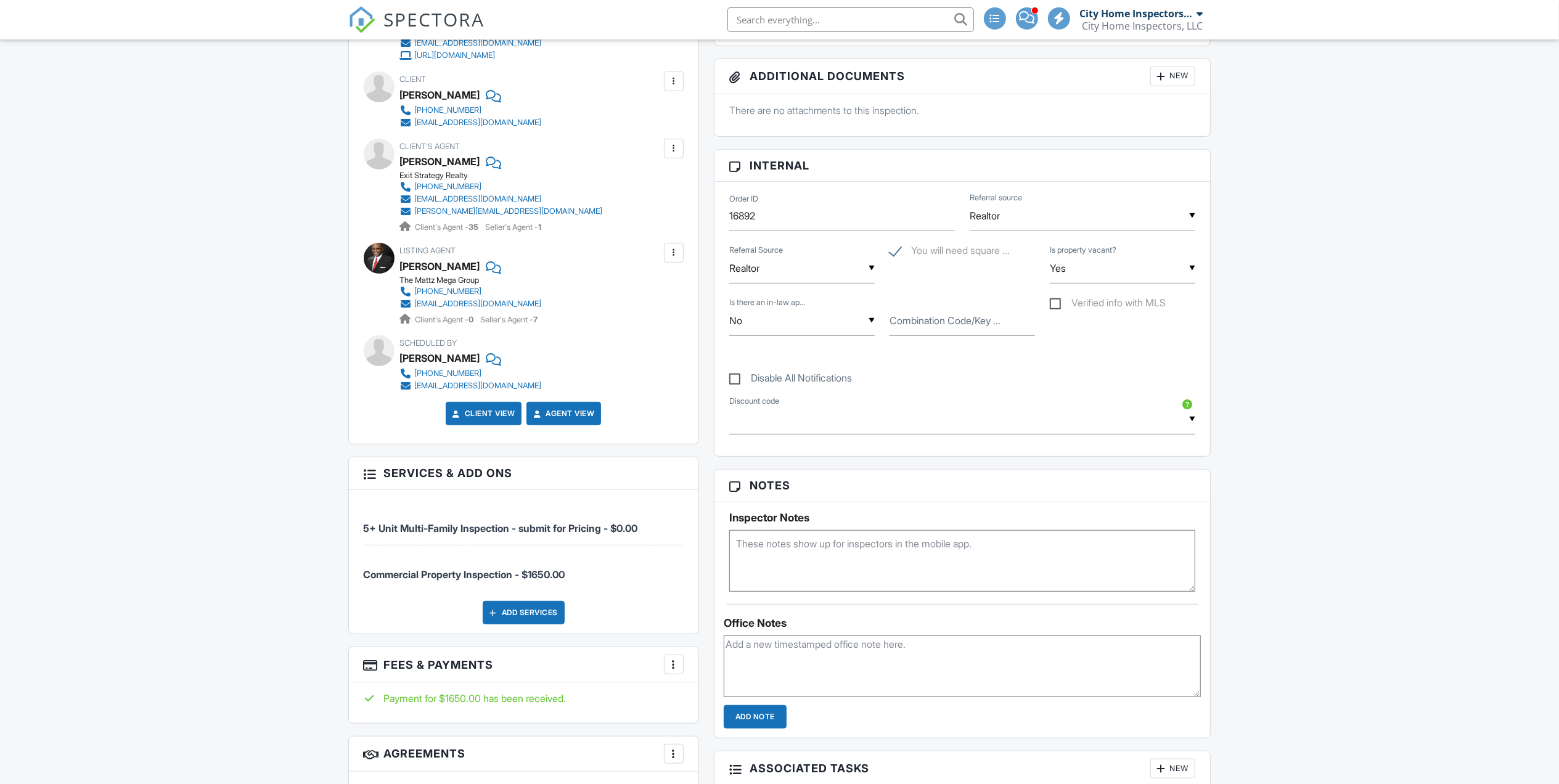
drag, startPoint x: 383, startPoint y: 23, endPoint x: 310, endPoint y: 1, distance: 76.2
click at [383, 23] on link "SPECTORA" at bounding box center [416, 29] width 136 height 26
